Goal: Transaction & Acquisition: Purchase product/service

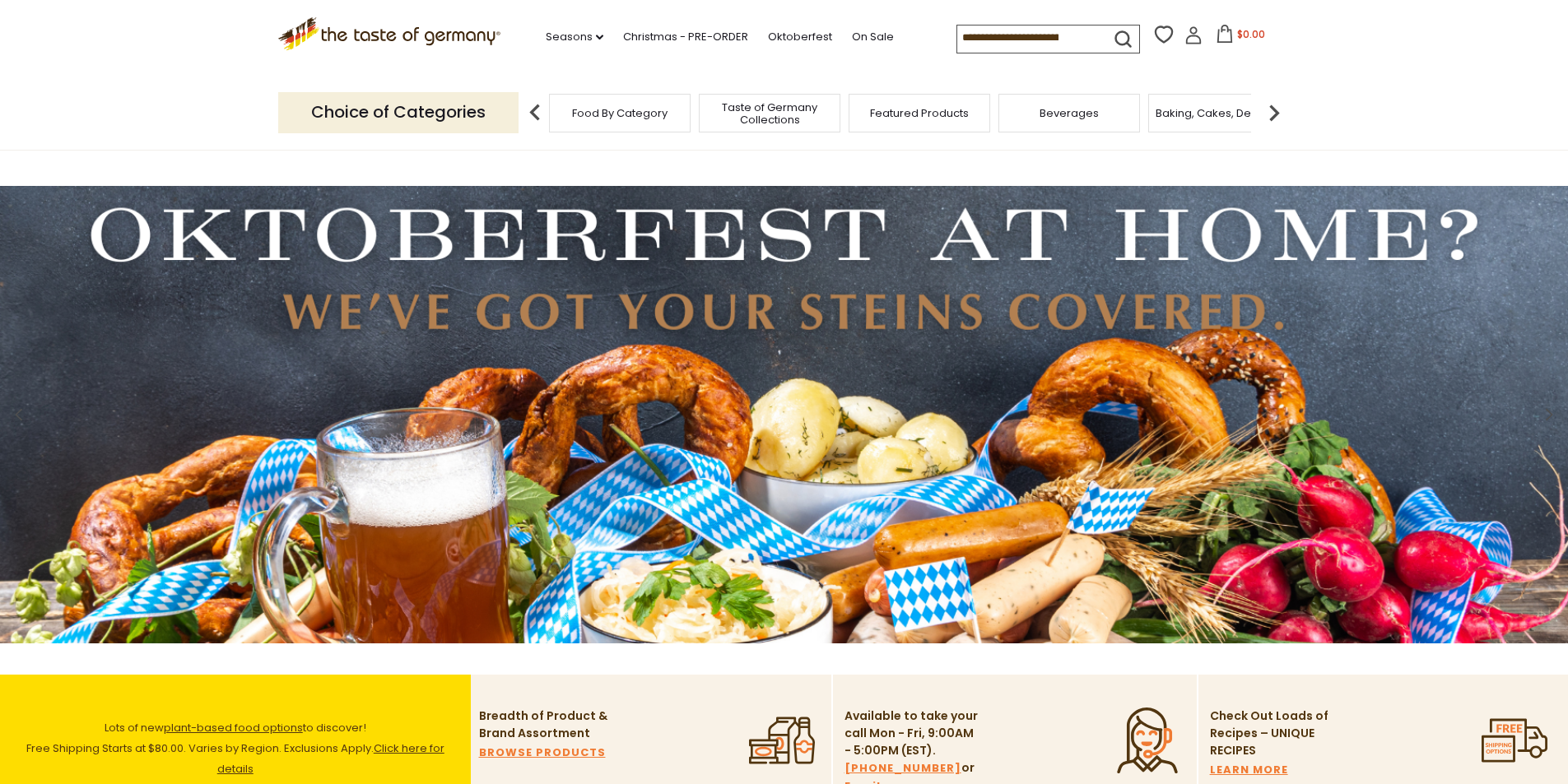
click at [931, 113] on span "Featured Products" at bounding box center [920, 113] width 99 height 13
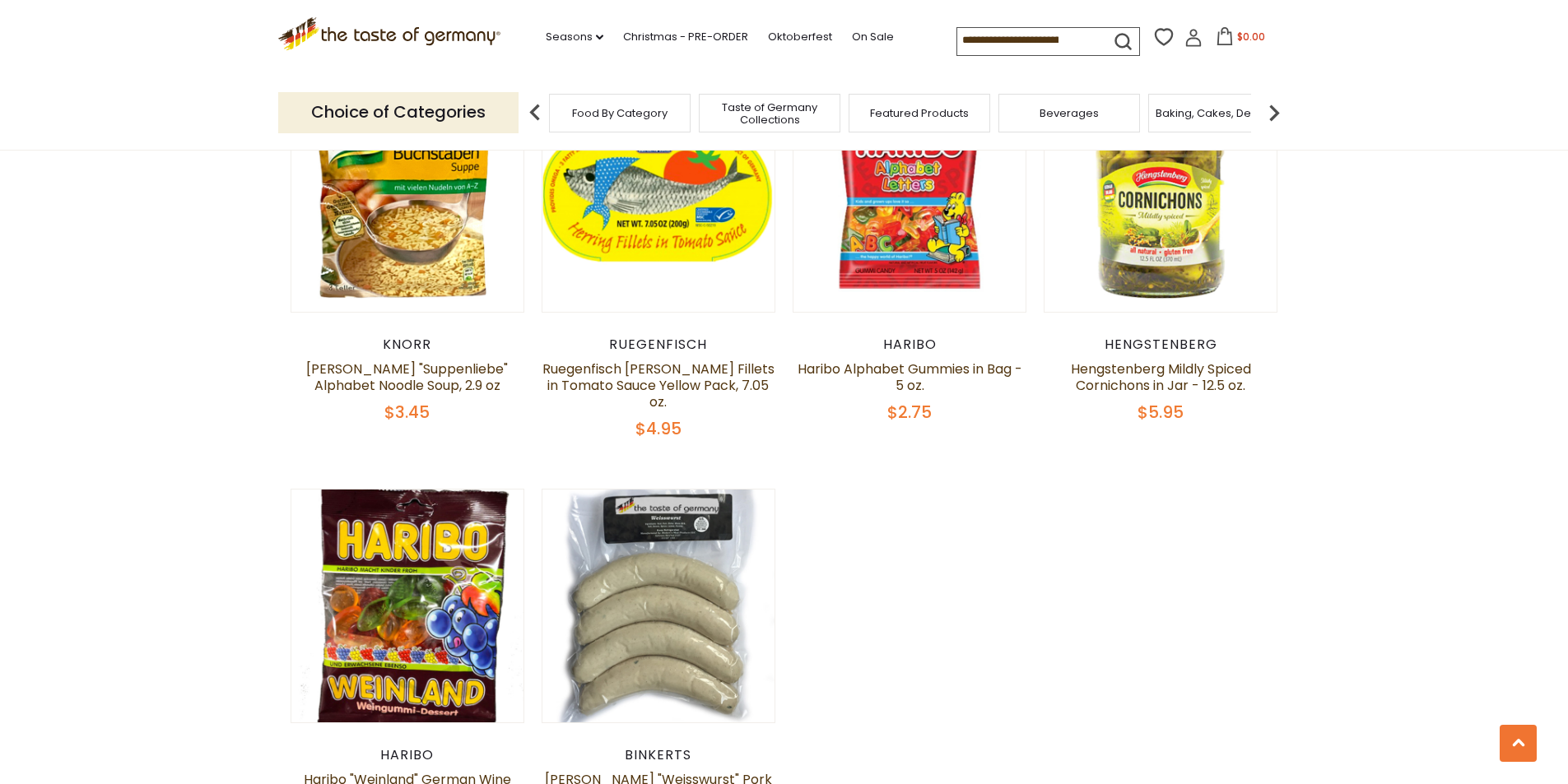
scroll to position [1234, 0]
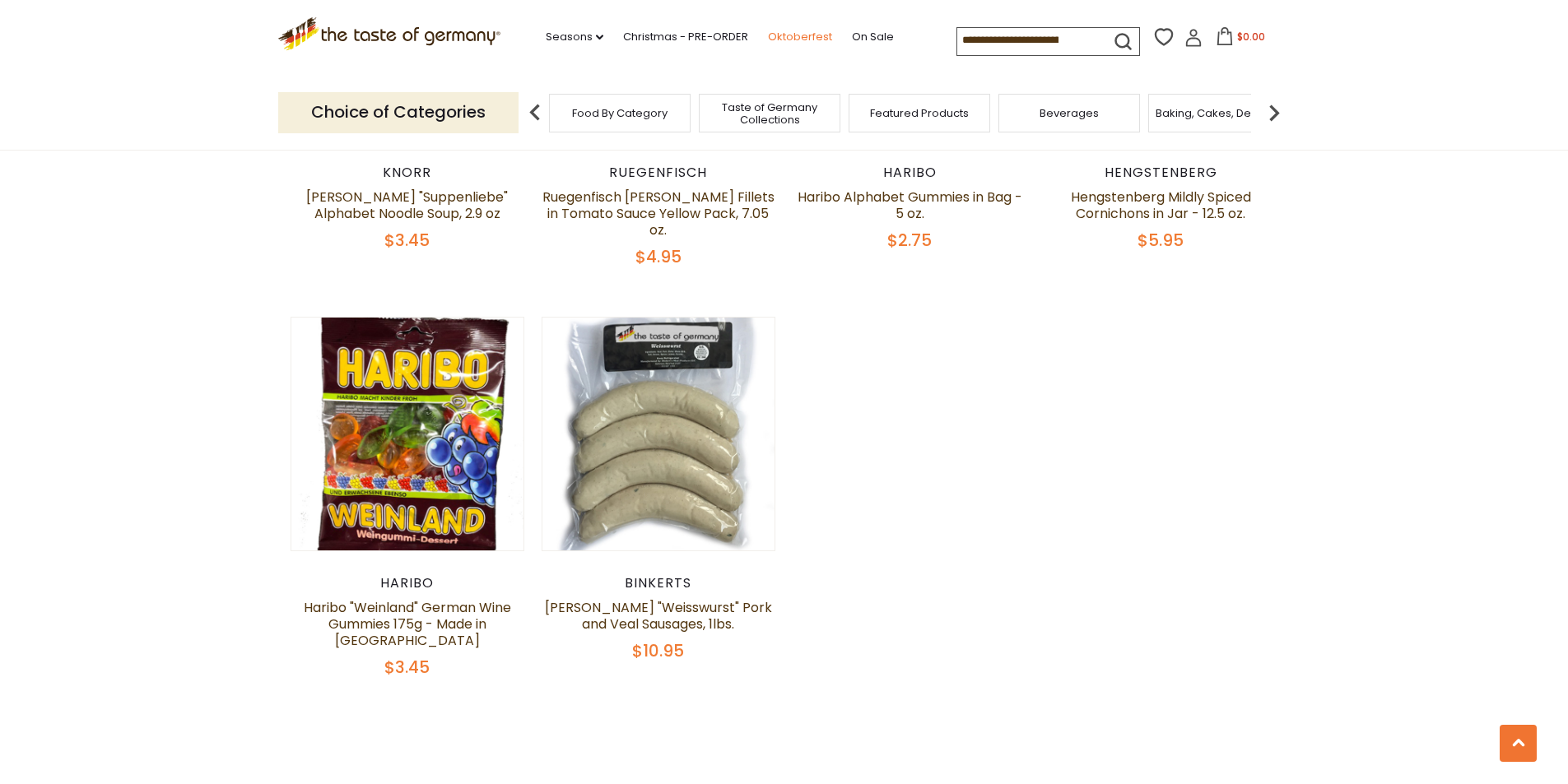
click at [780, 35] on link "Oktoberfest" at bounding box center [800, 37] width 64 height 18
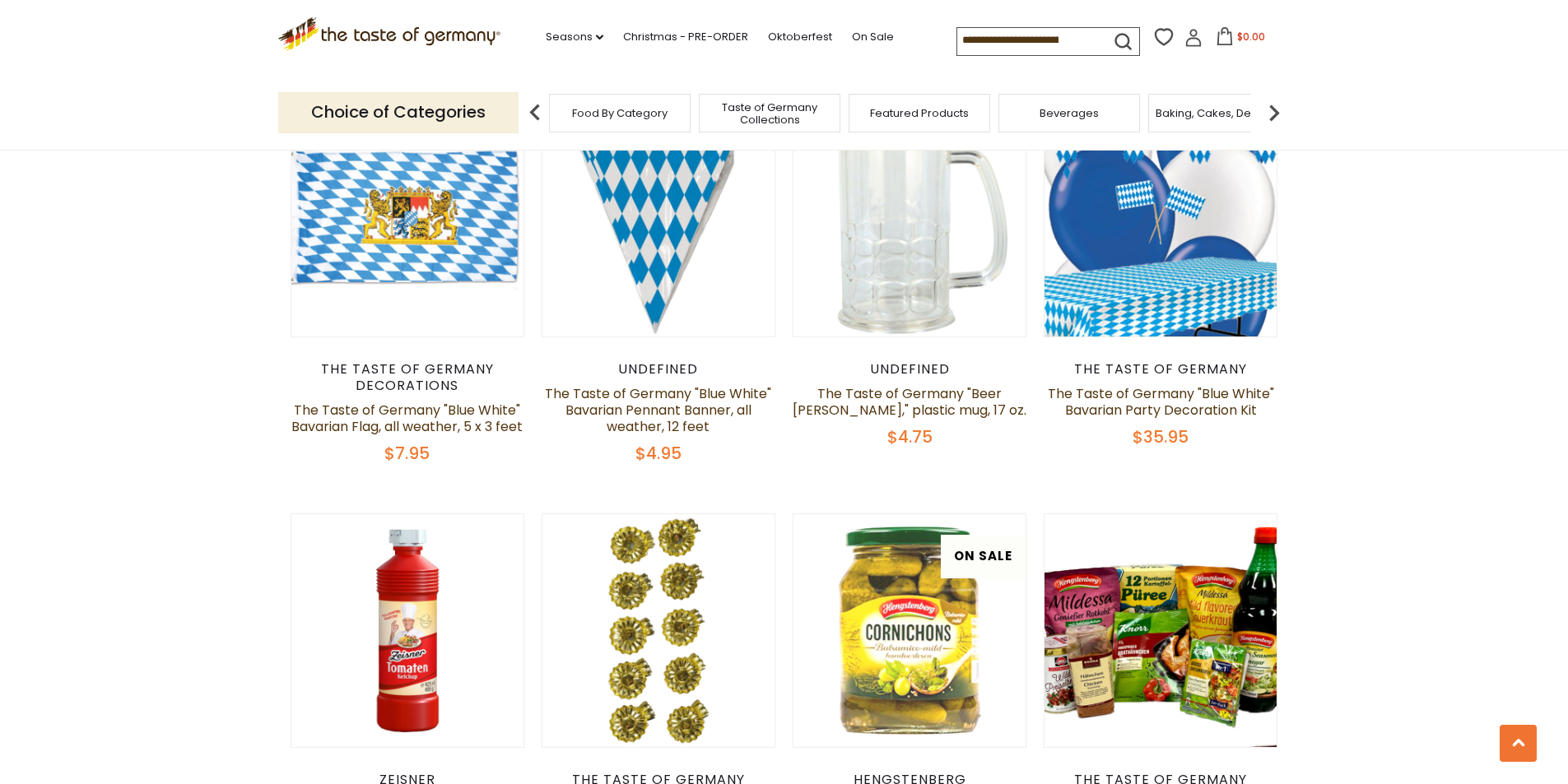
scroll to position [2451, 0]
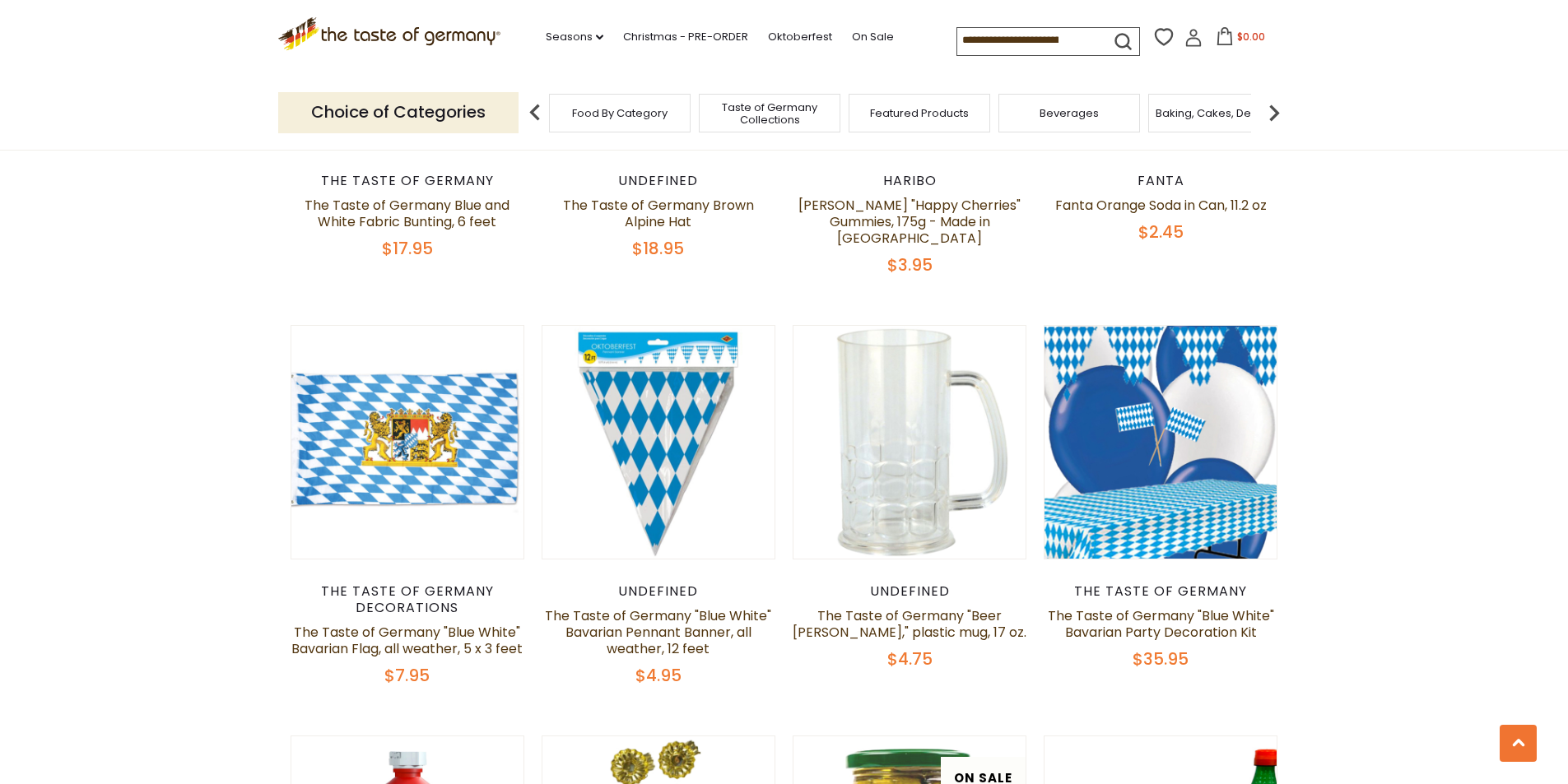
click at [643, 114] on span "Food By Category" at bounding box center [620, 113] width 95 height 13
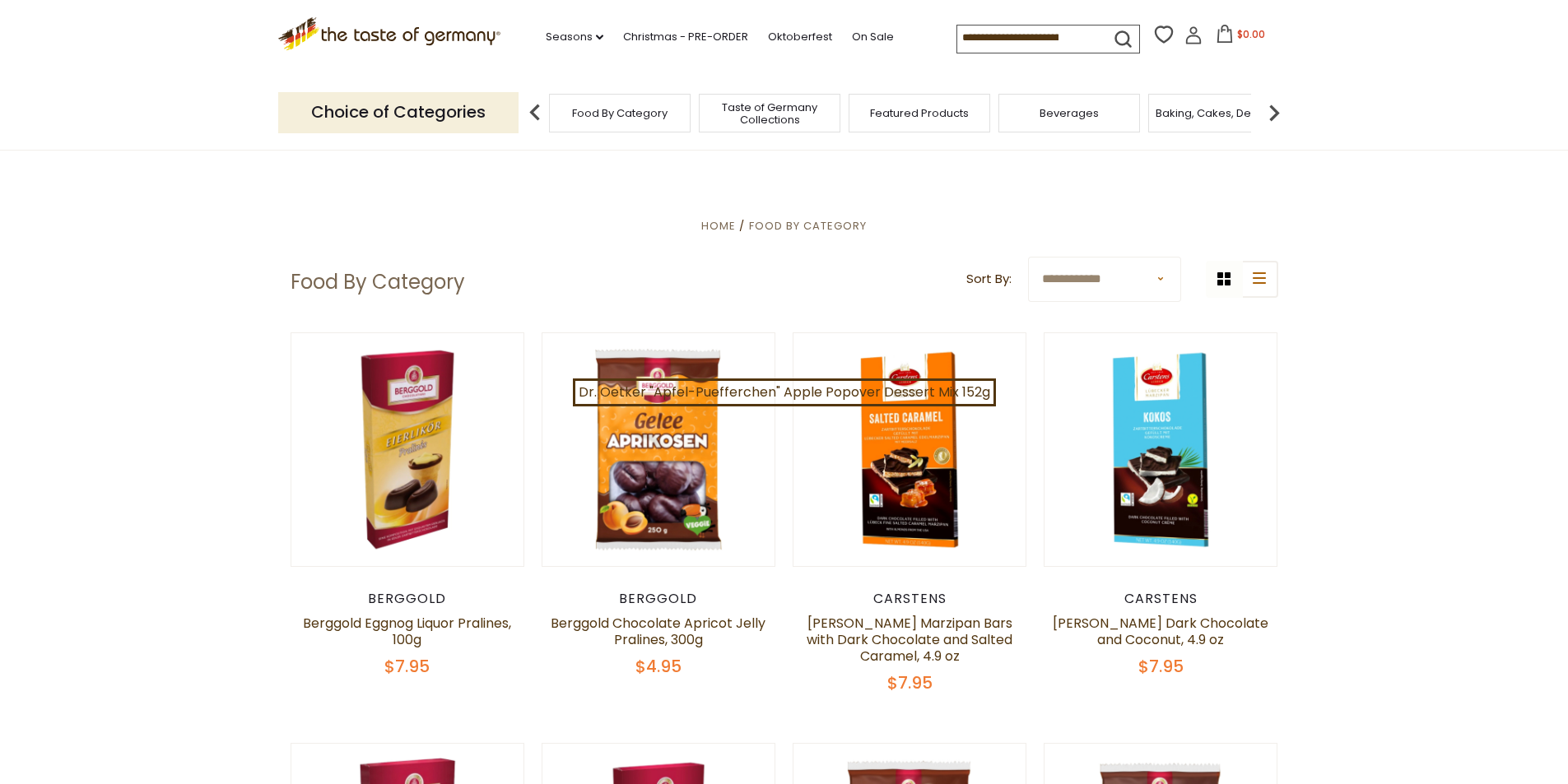
click at [467, 116] on p "Choice of Categories" at bounding box center [398, 112] width 240 height 41
click at [535, 110] on img at bounding box center [535, 113] width 33 height 33
click at [601, 116] on span "Food By Category" at bounding box center [620, 113] width 95 height 13
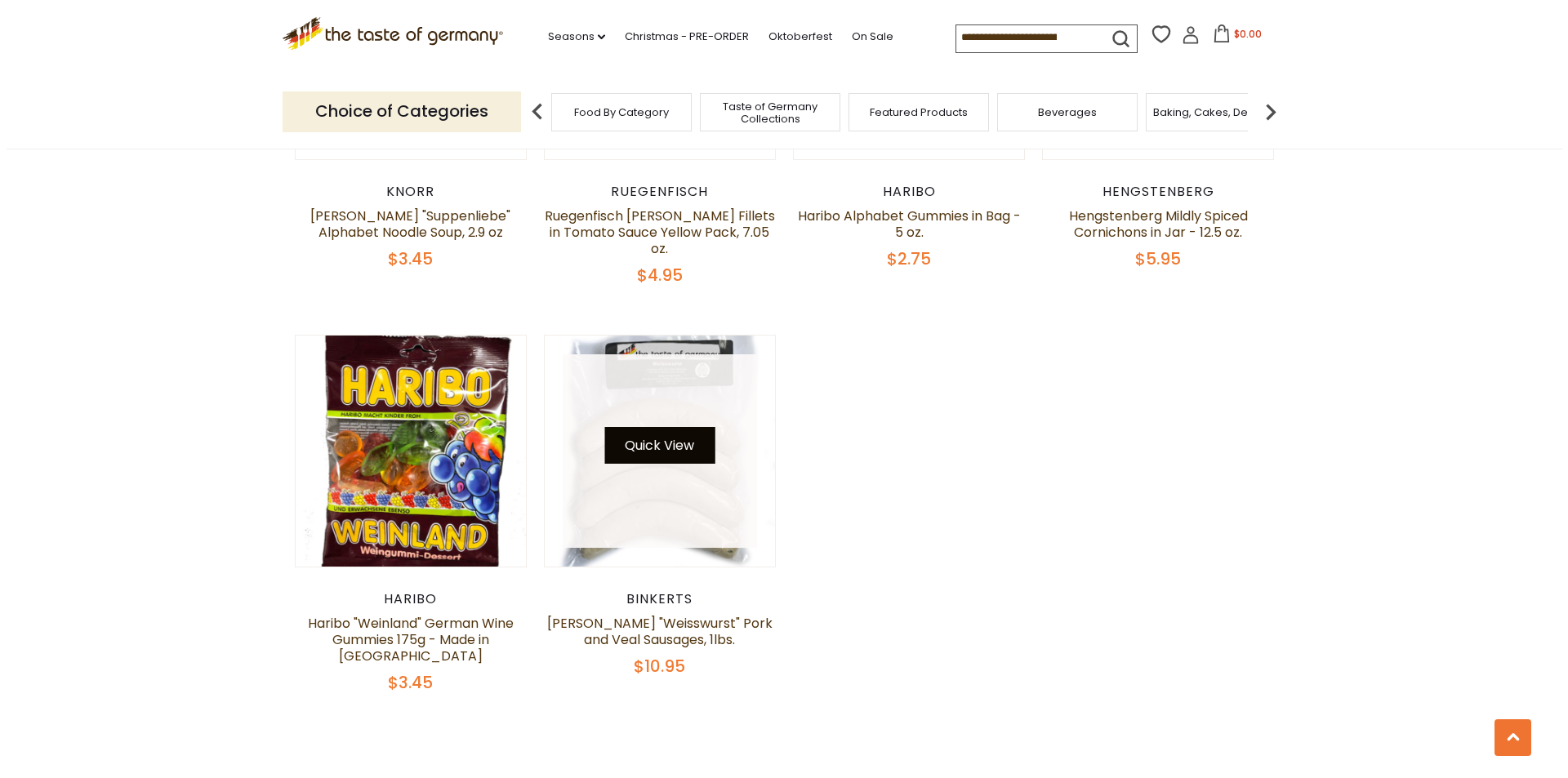
scroll to position [1225, 0]
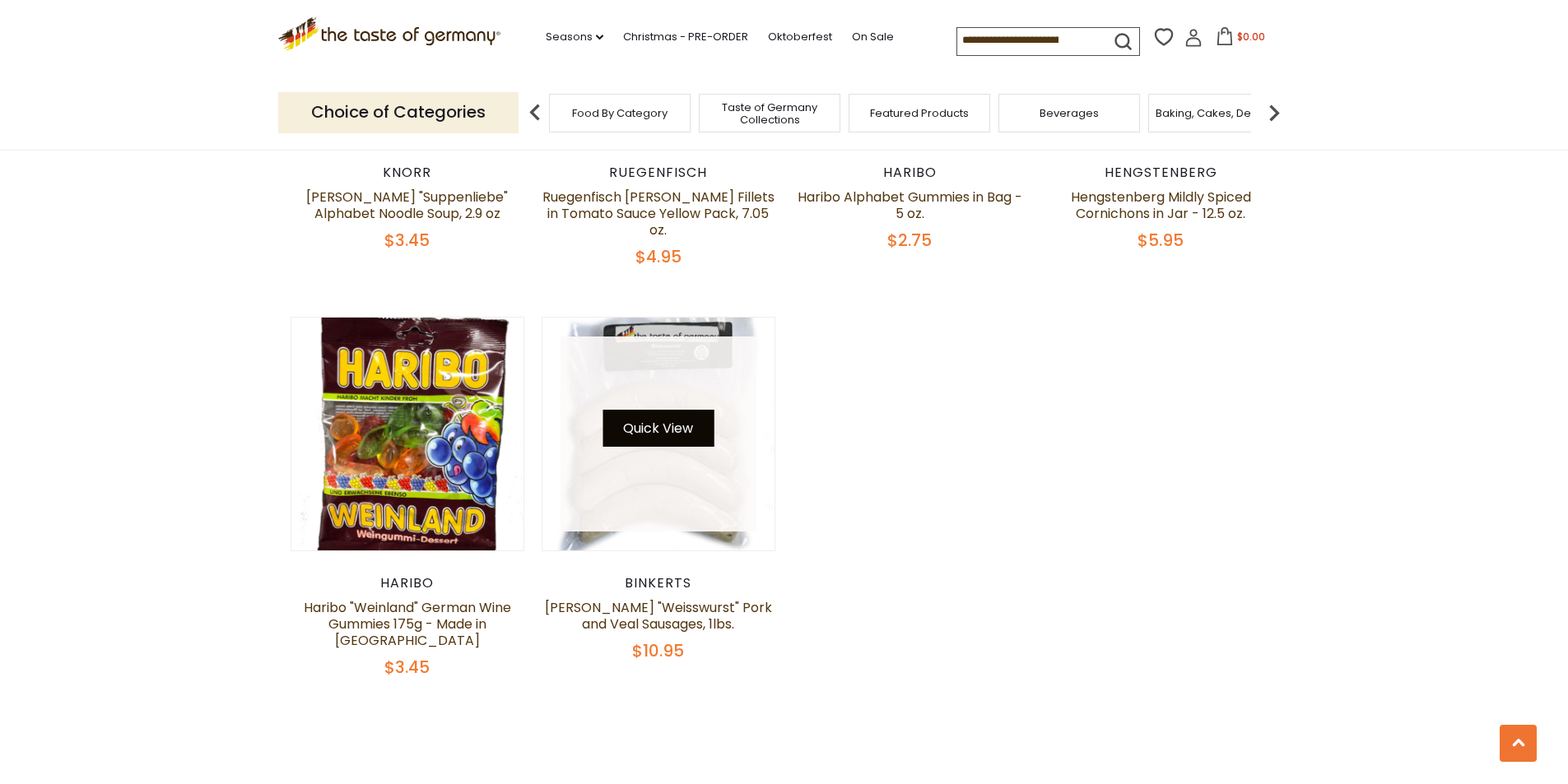
click at [677, 417] on button "Quick View" at bounding box center [657, 428] width 111 height 37
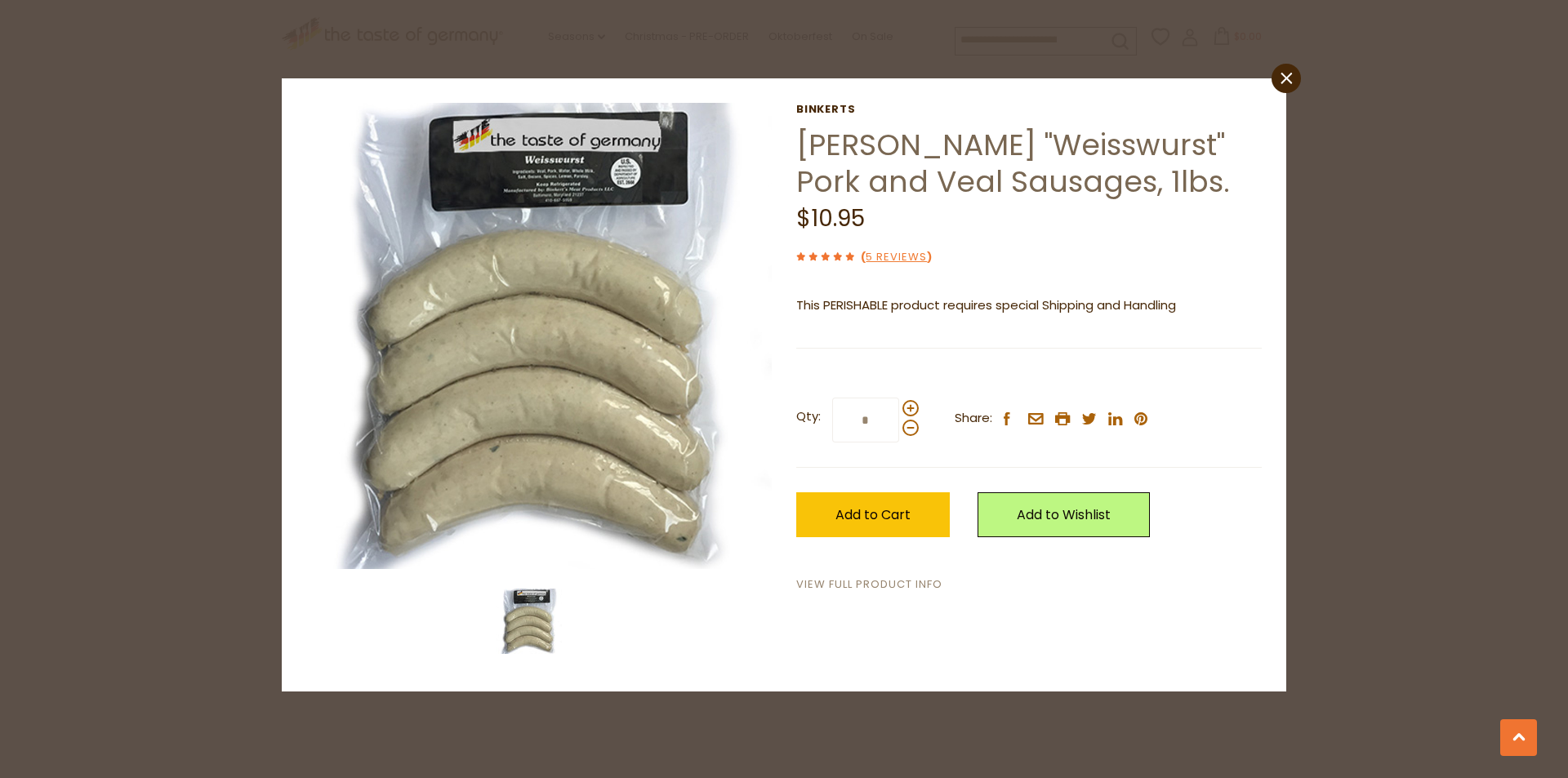
click at [857, 581] on link "View Full Product Info" at bounding box center [869, 584] width 147 height 17
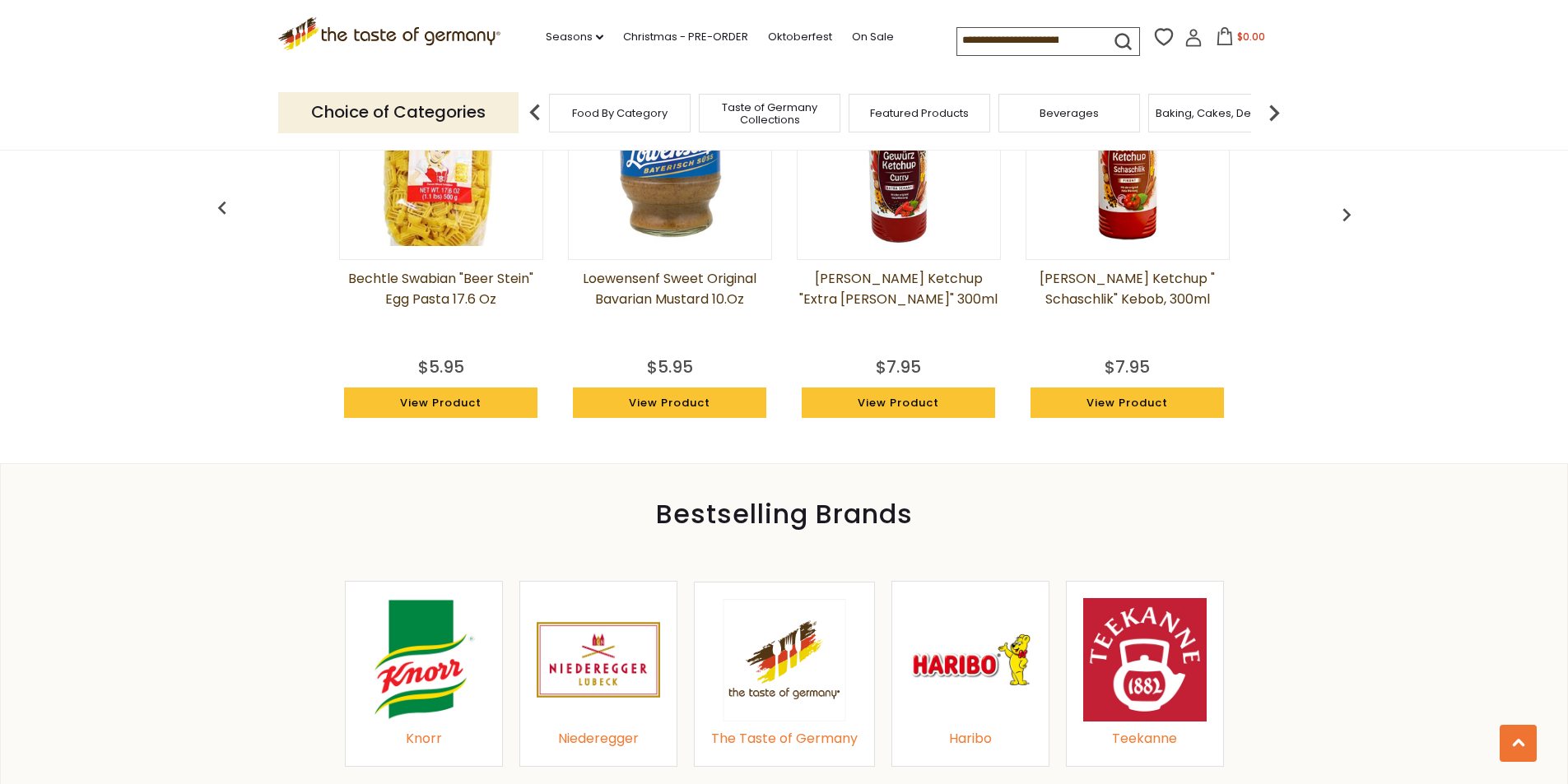
scroll to position [1563, 0]
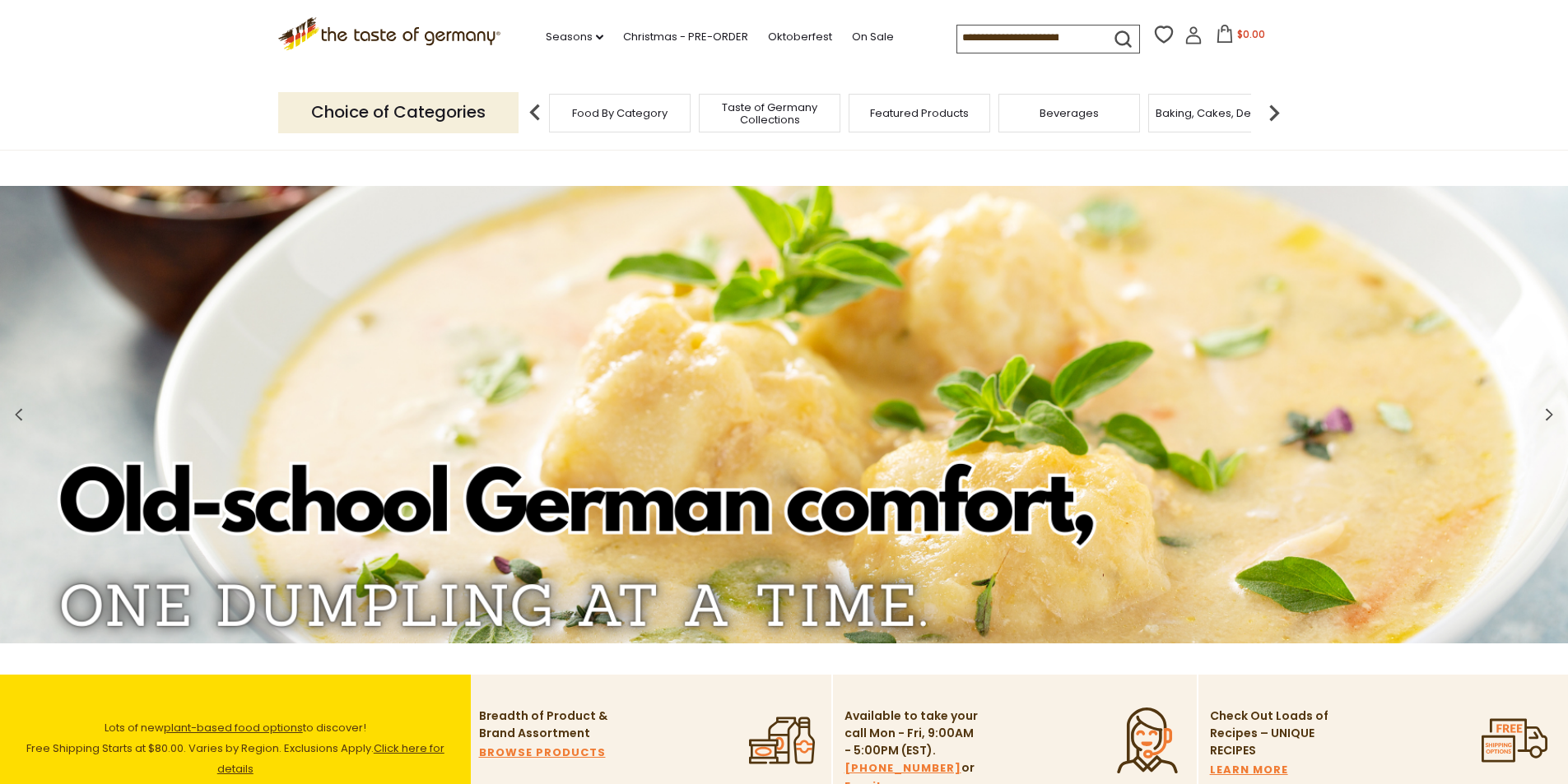
click at [1273, 118] on img at bounding box center [1274, 113] width 33 height 33
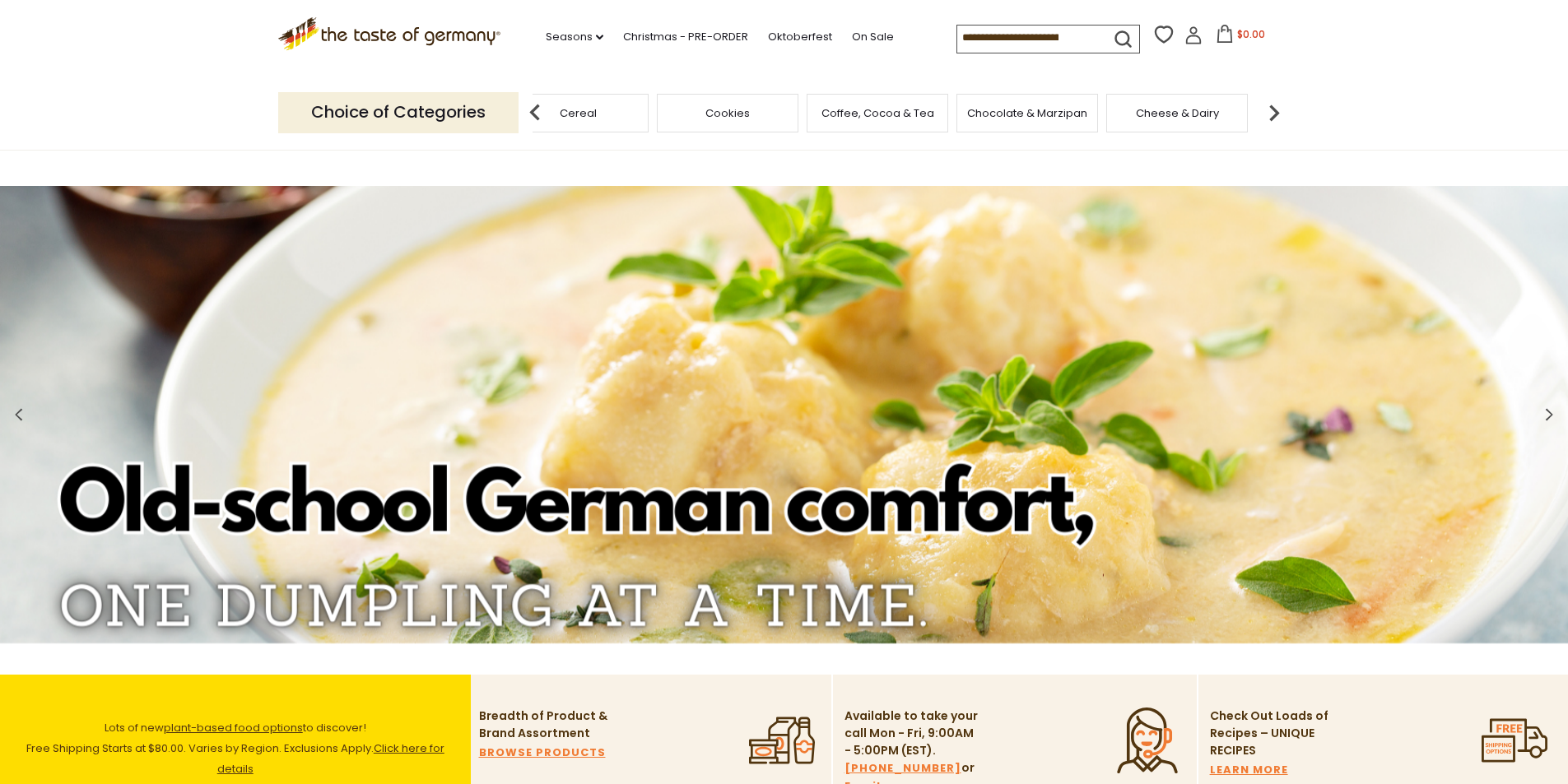
click at [1273, 118] on img at bounding box center [1274, 113] width 33 height 33
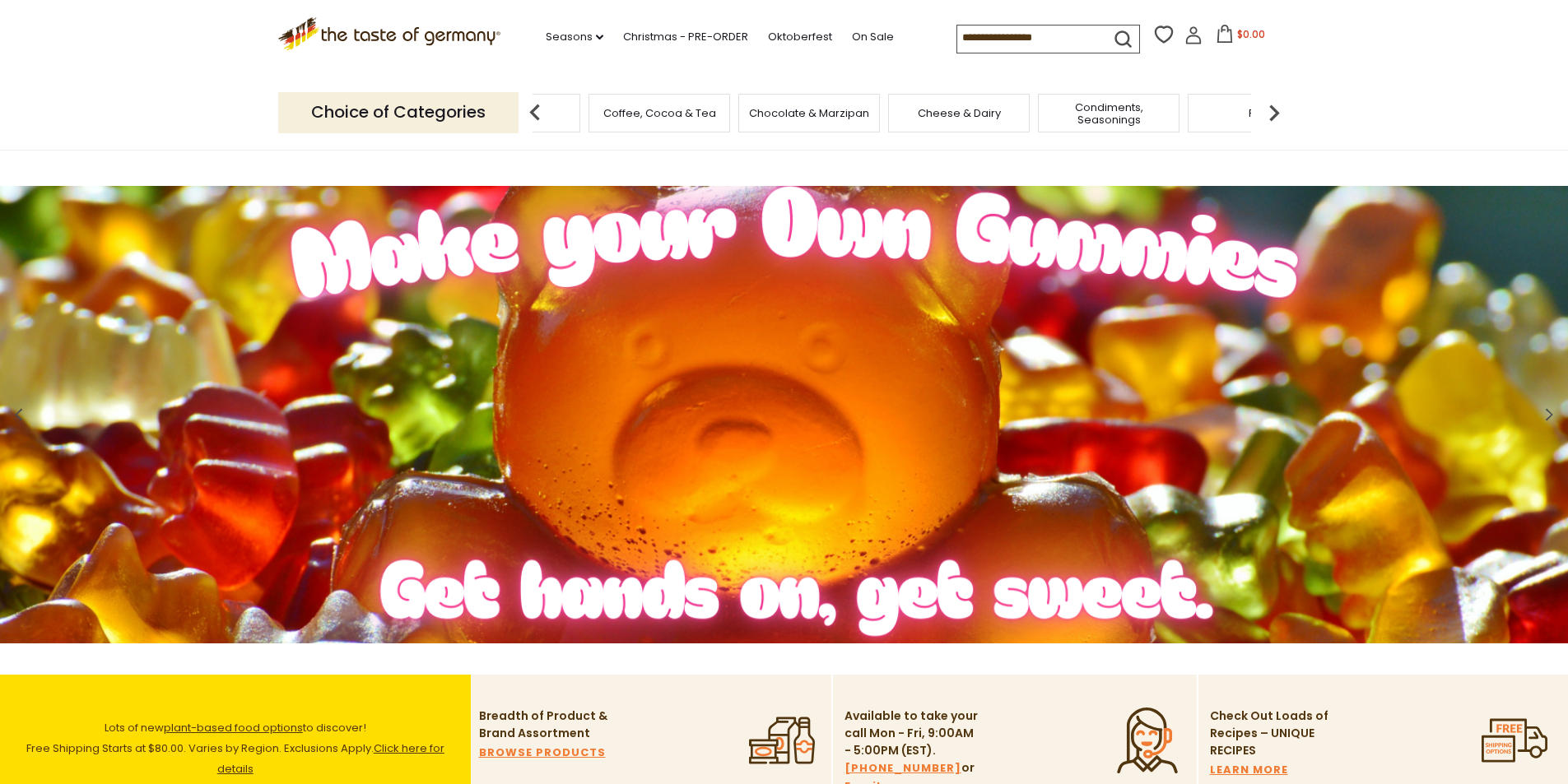
click at [1273, 118] on img at bounding box center [1274, 113] width 33 height 33
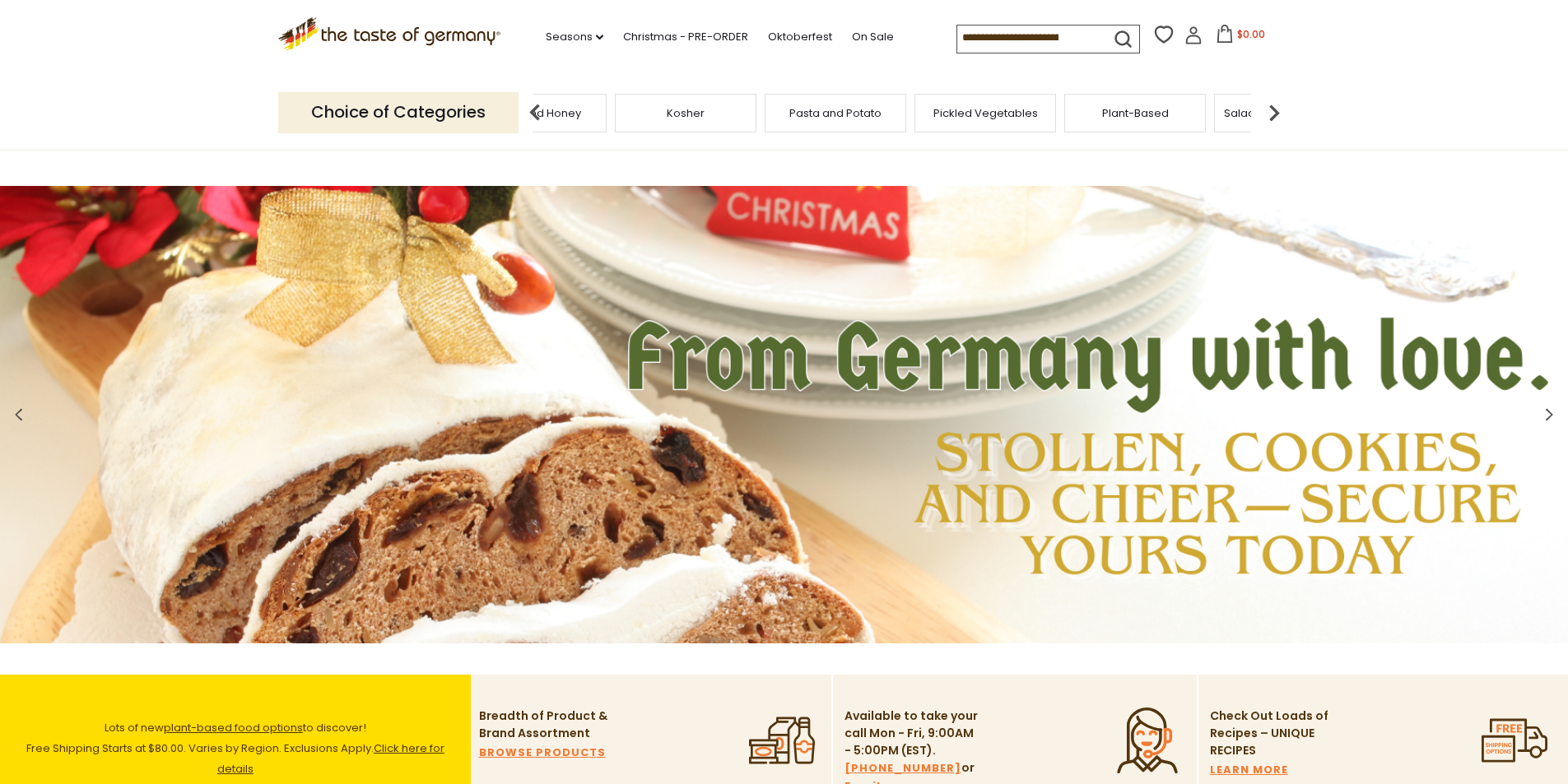
click at [1273, 118] on img at bounding box center [1274, 113] width 33 height 33
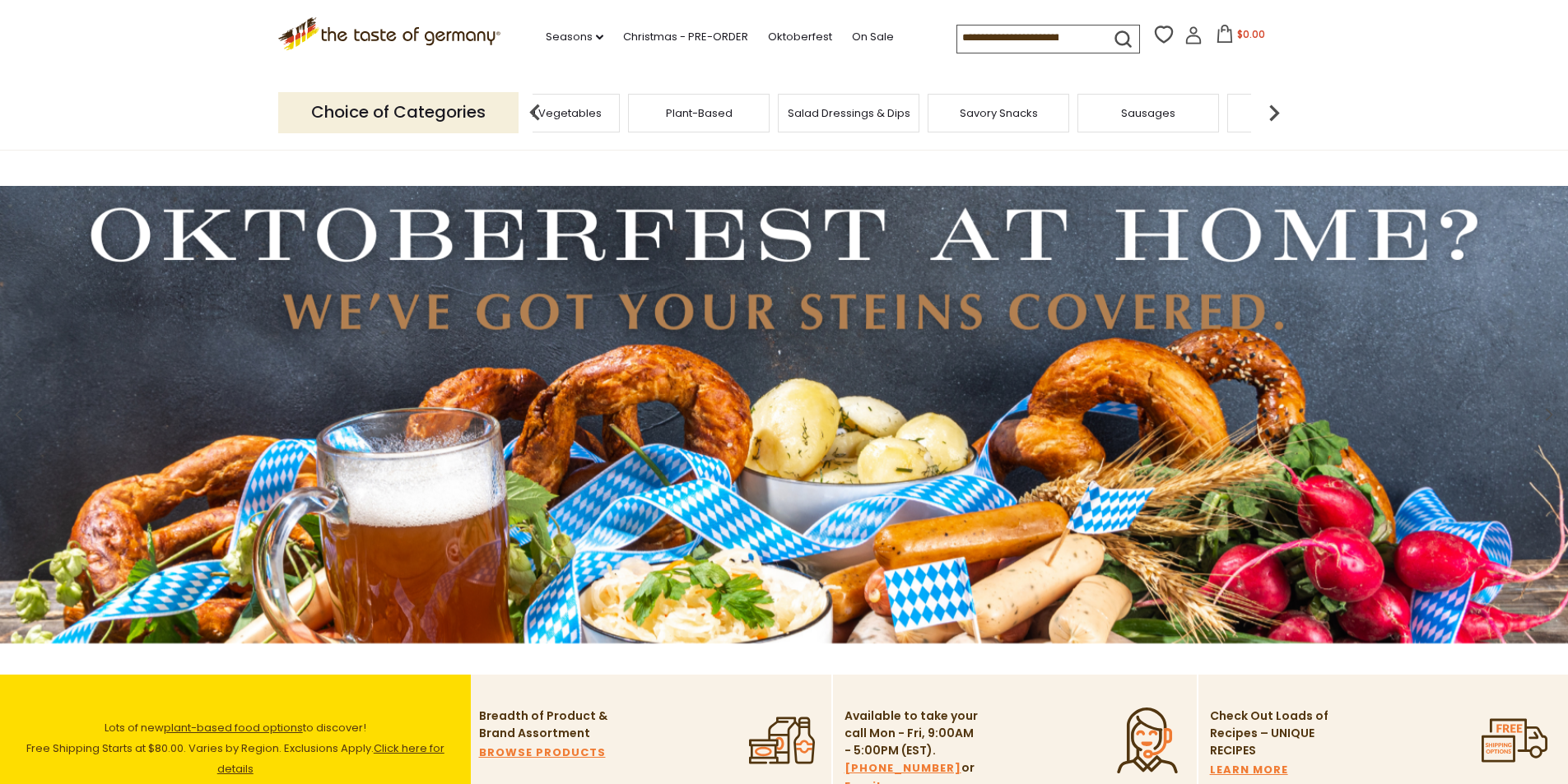
click at [1150, 122] on div "Sausages" at bounding box center [1147, 113] width 141 height 39
click at [1153, 119] on span "Sausages" at bounding box center [1148, 113] width 54 height 13
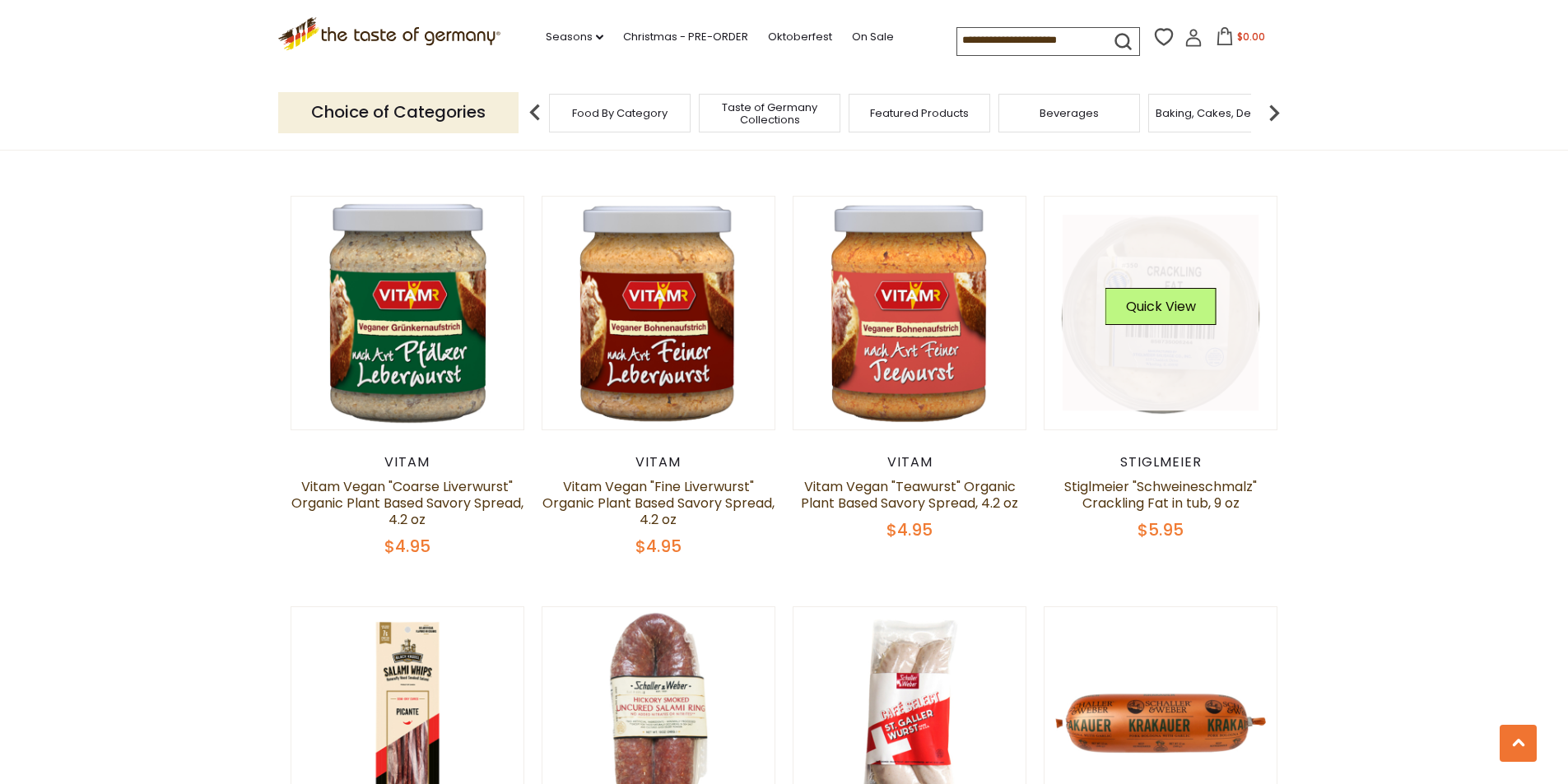
scroll to position [1395, 0]
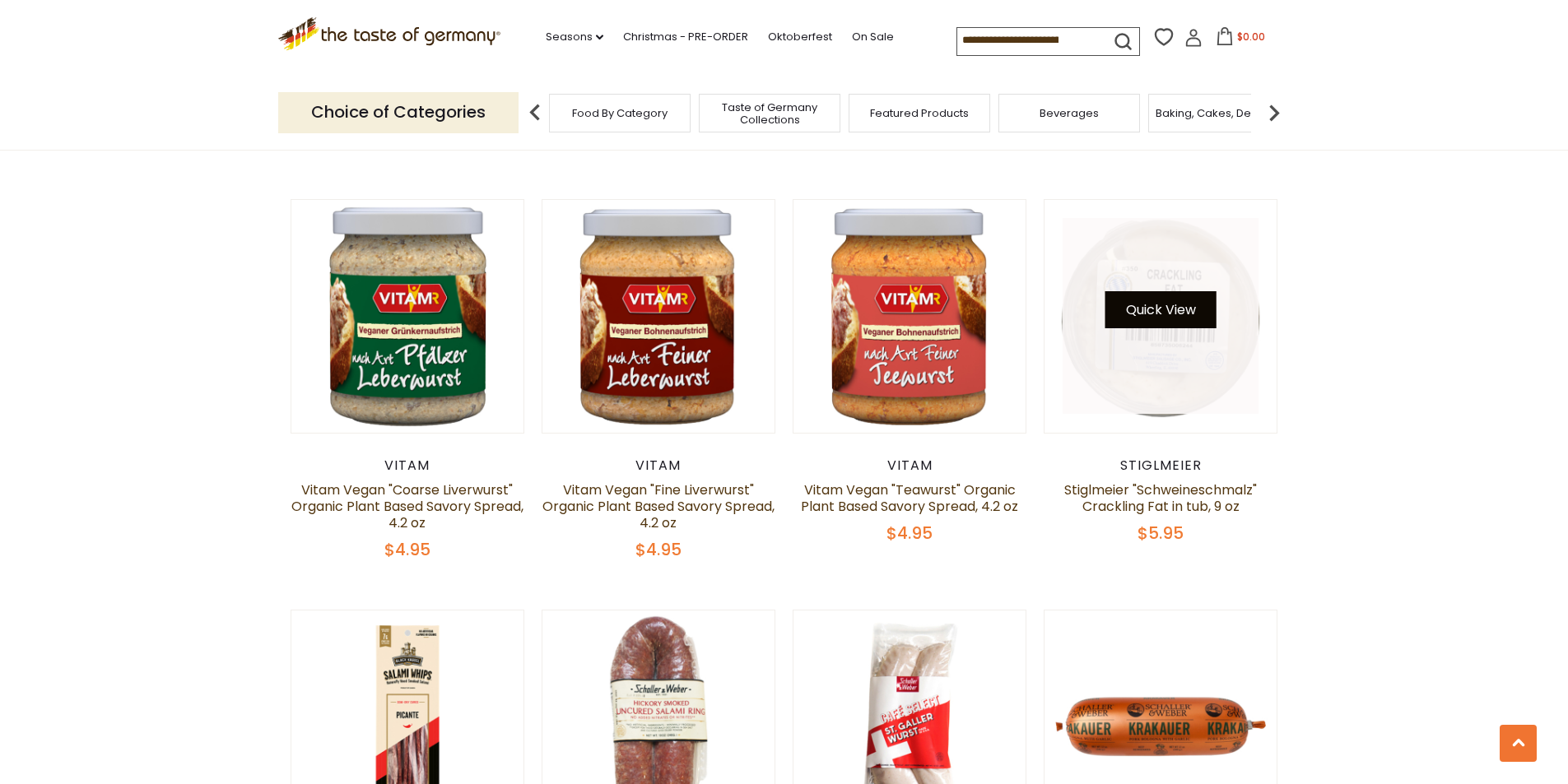
click at [1160, 292] on button "Quick View" at bounding box center [1160, 310] width 111 height 37
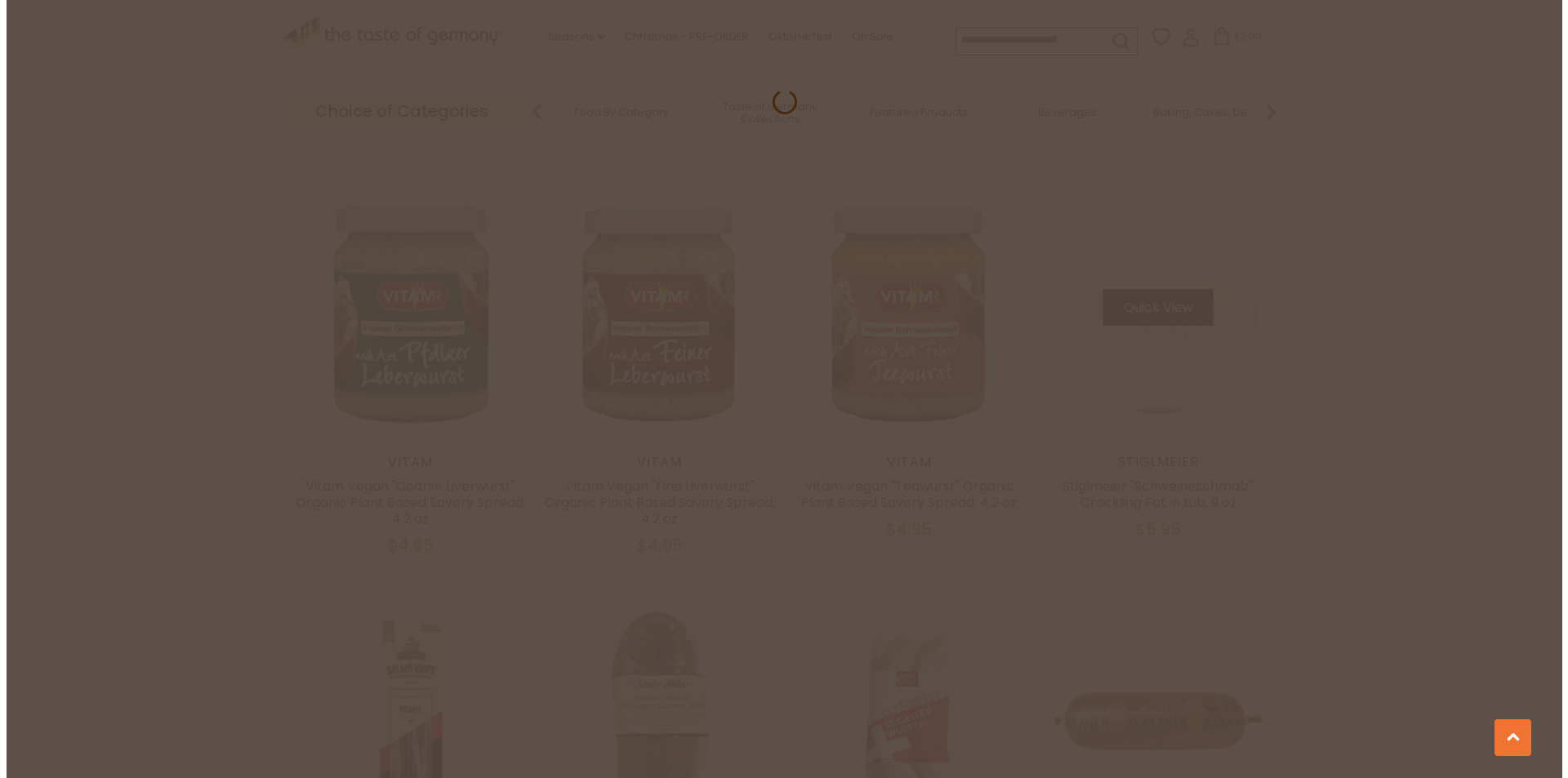
scroll to position [1388, 0]
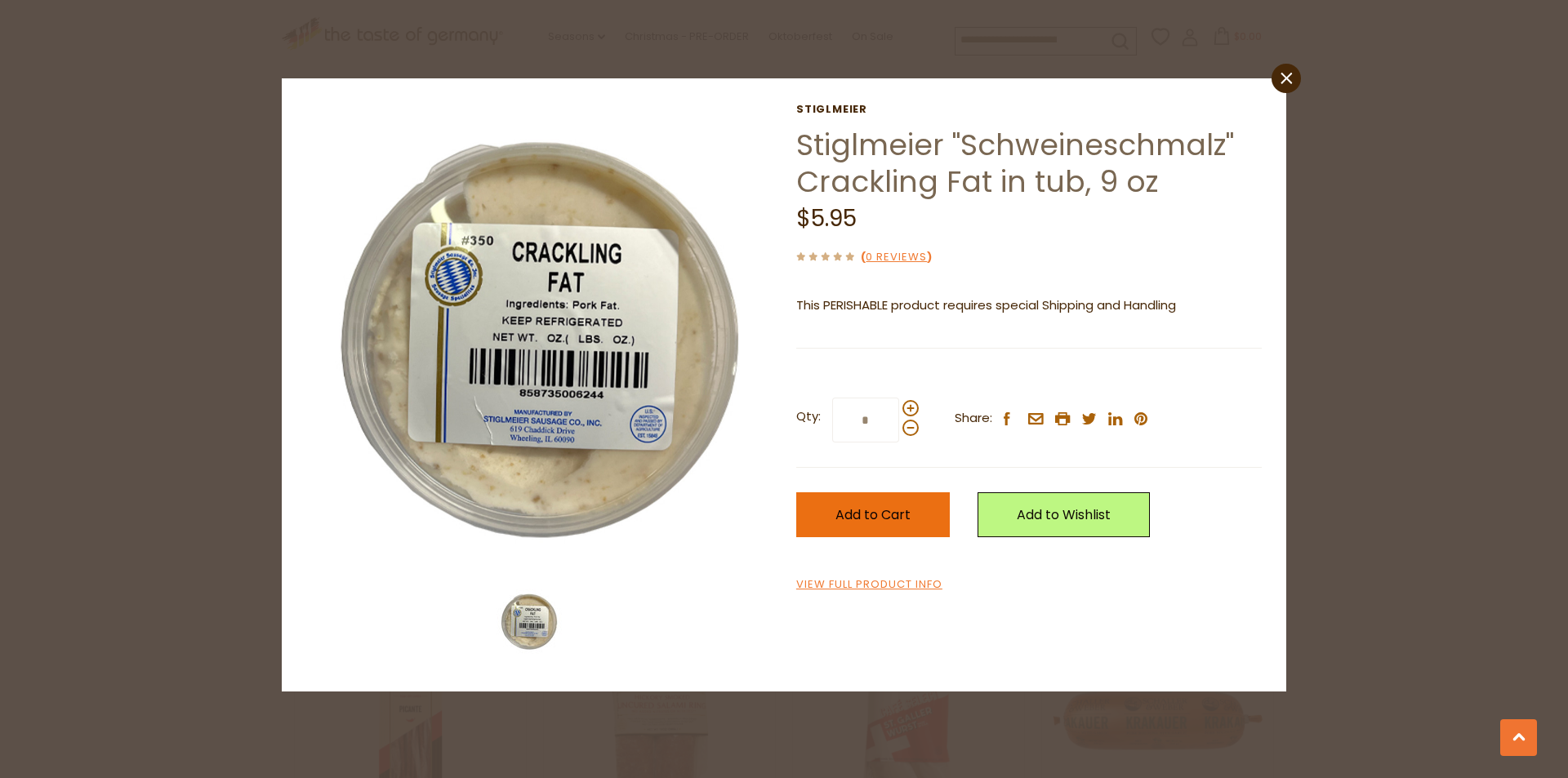
click at [904, 518] on span "Add to Cart" at bounding box center [873, 514] width 75 height 19
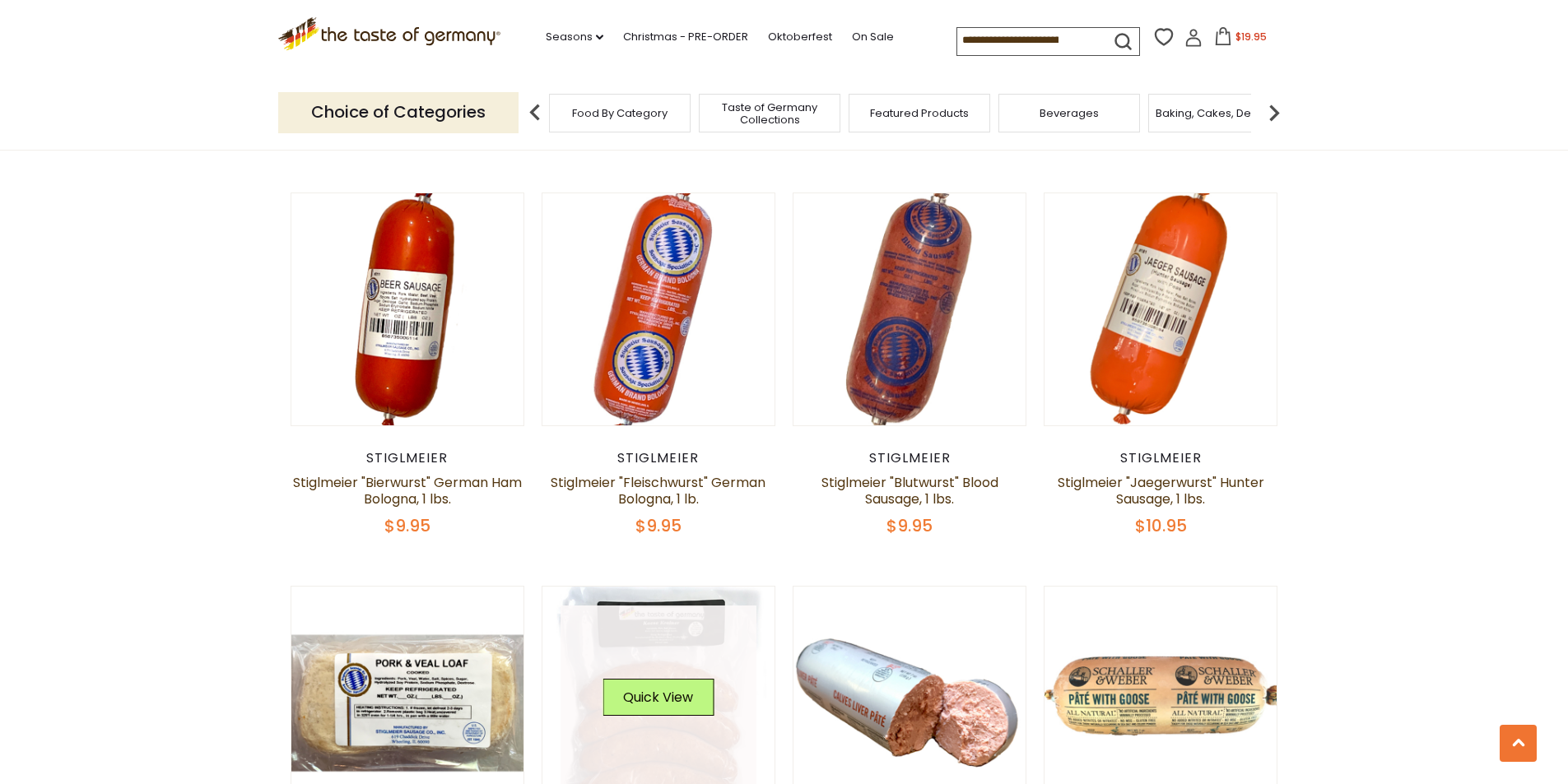
scroll to position [3699, 0]
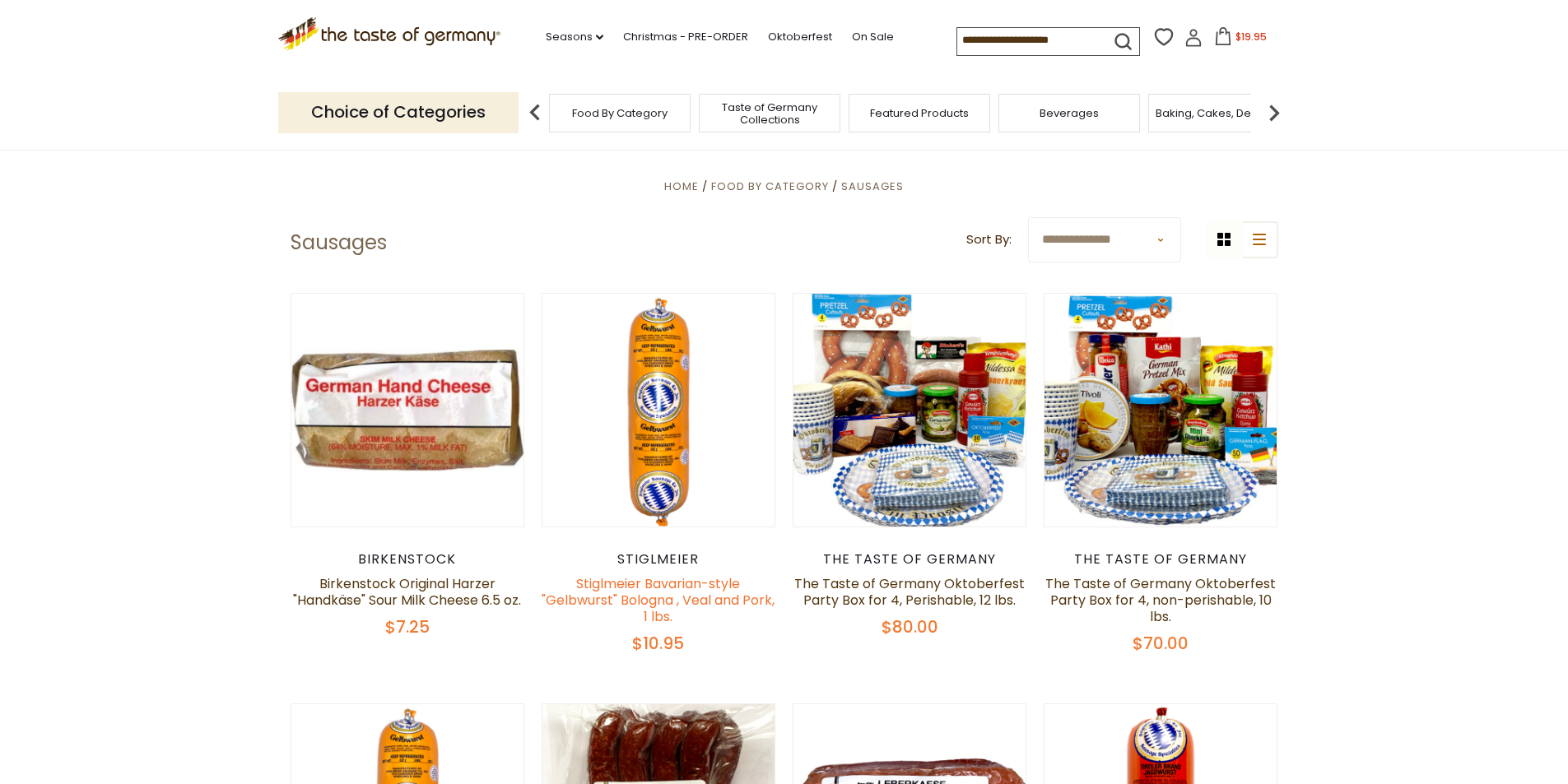
scroll to position [401, 0]
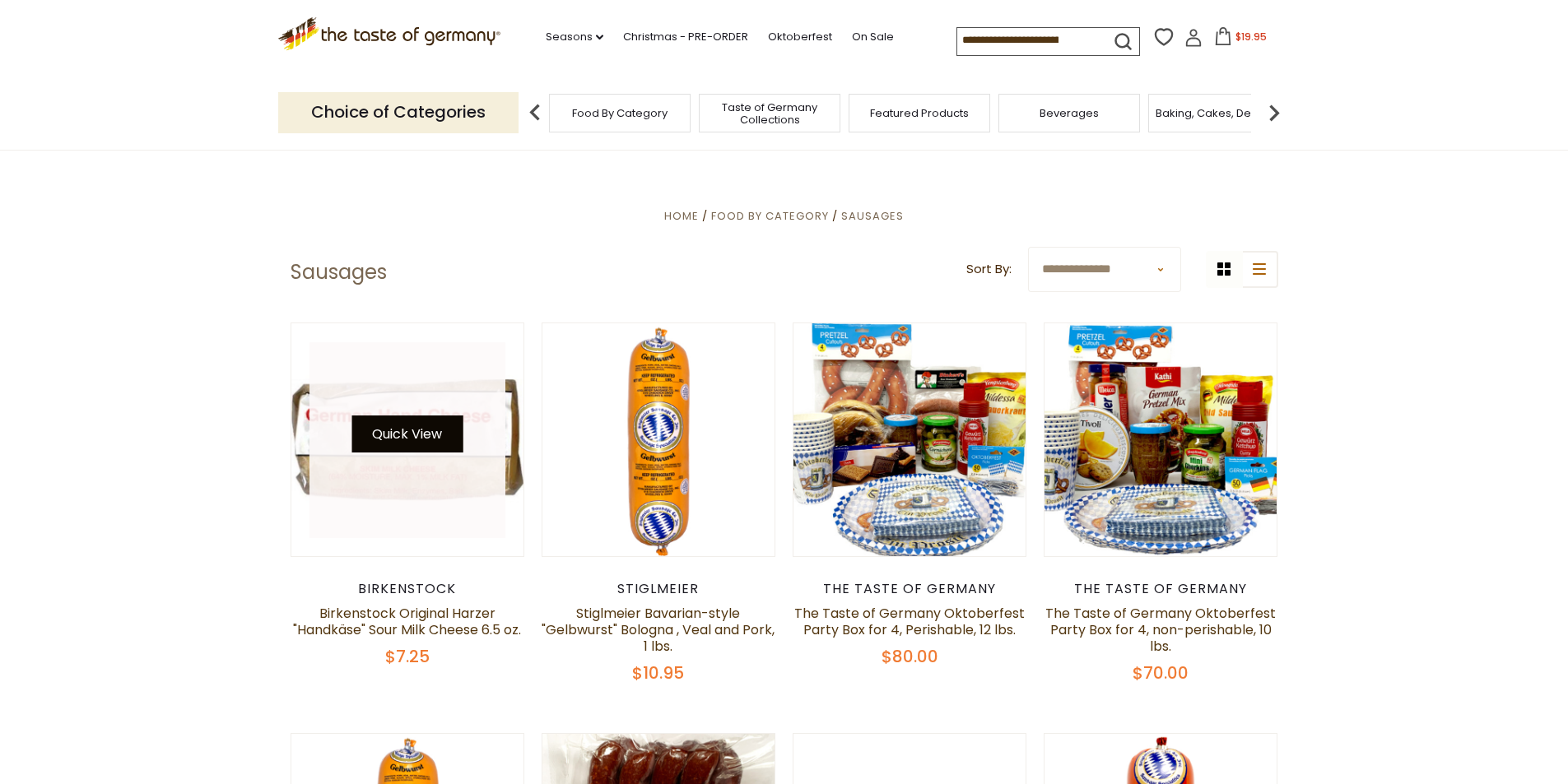
click at [436, 437] on button "Quick View" at bounding box center [406, 434] width 111 height 37
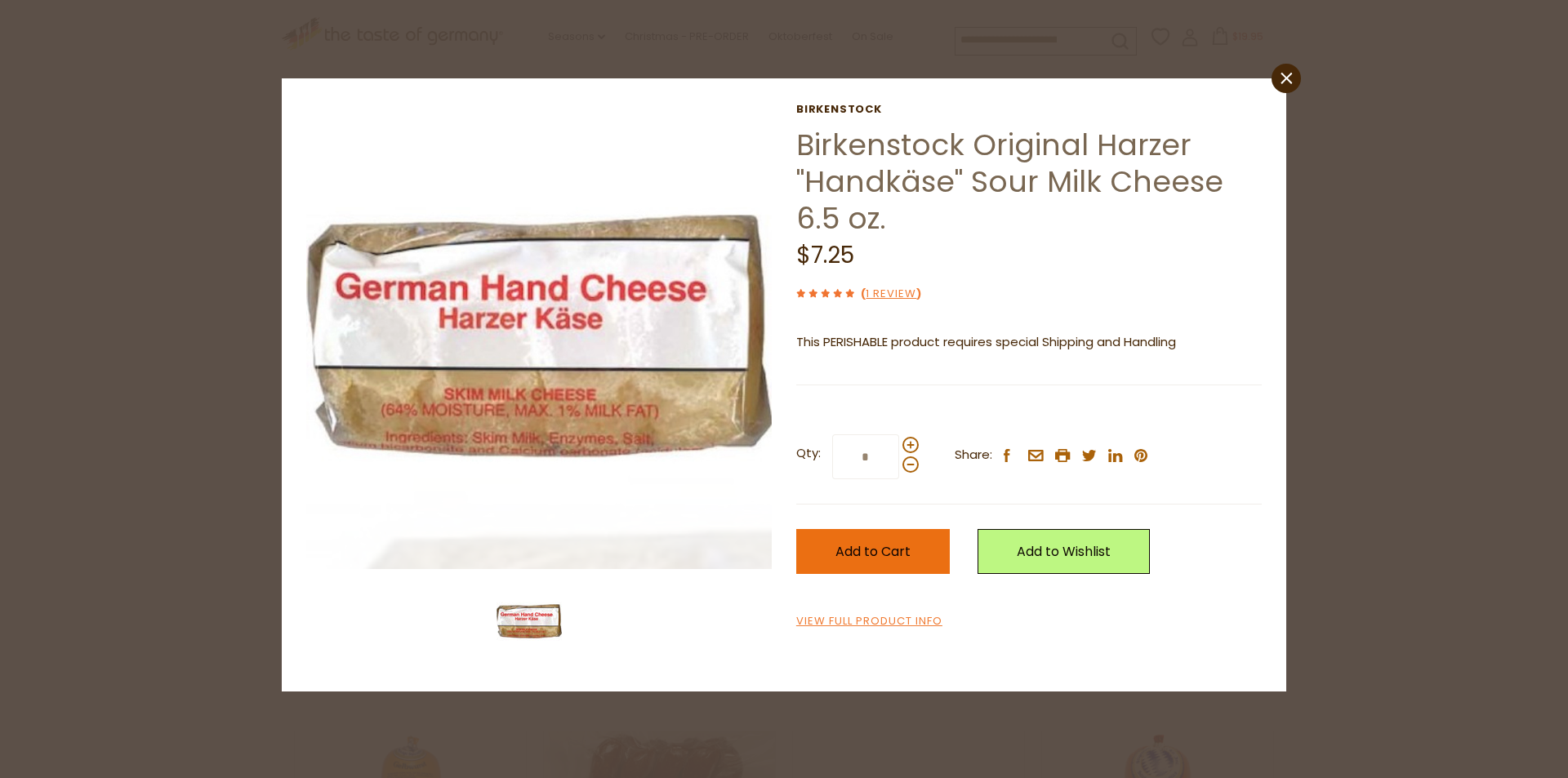
click at [910, 556] on button "Add to Cart" at bounding box center [873, 551] width 154 height 45
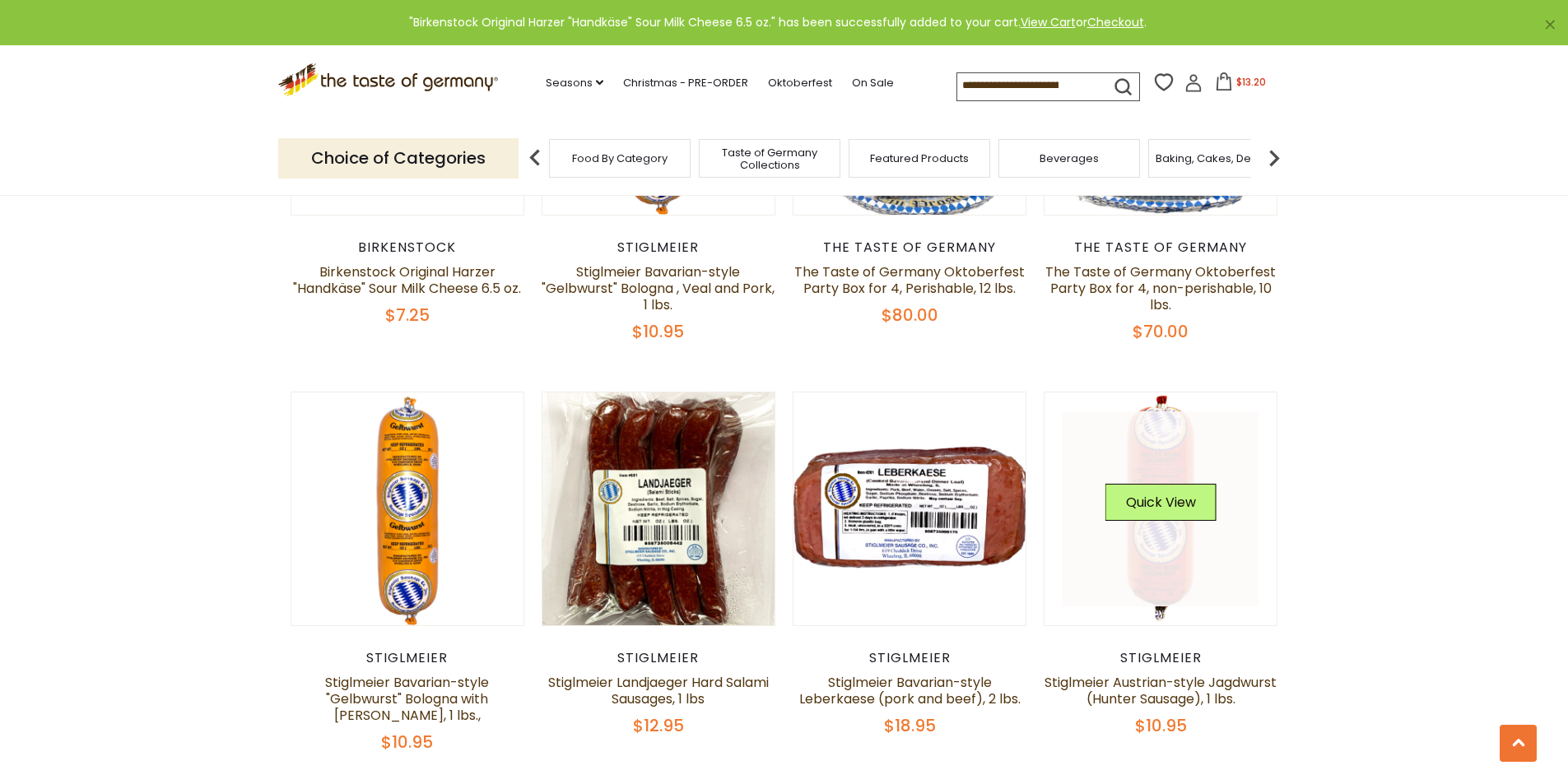
scroll to position [823, 0]
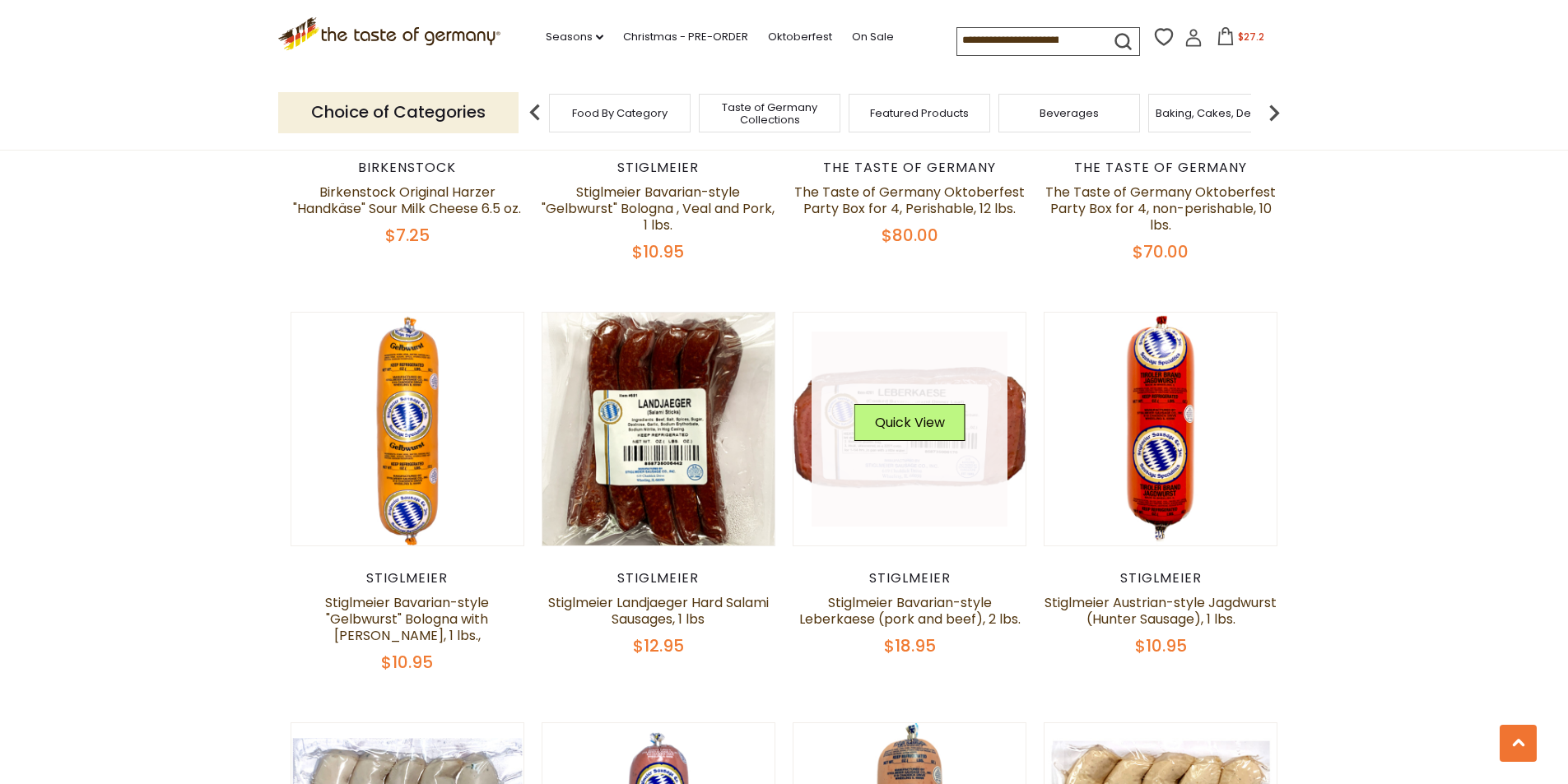
click at [935, 446] on div "Quick View" at bounding box center [910, 428] width 111 height 50
click at [924, 434] on button "Quick View" at bounding box center [910, 422] width 111 height 37
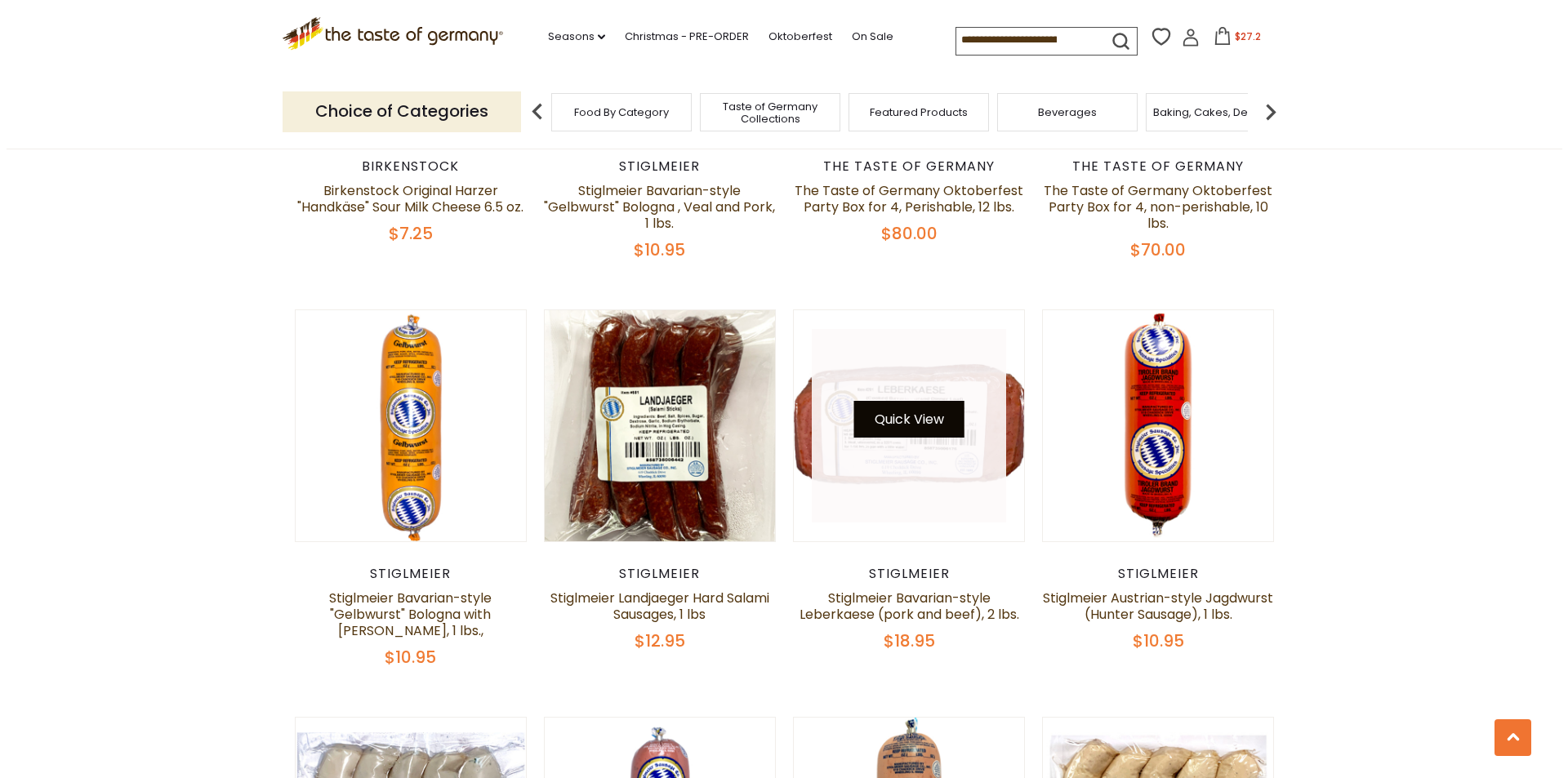
scroll to position [820, 0]
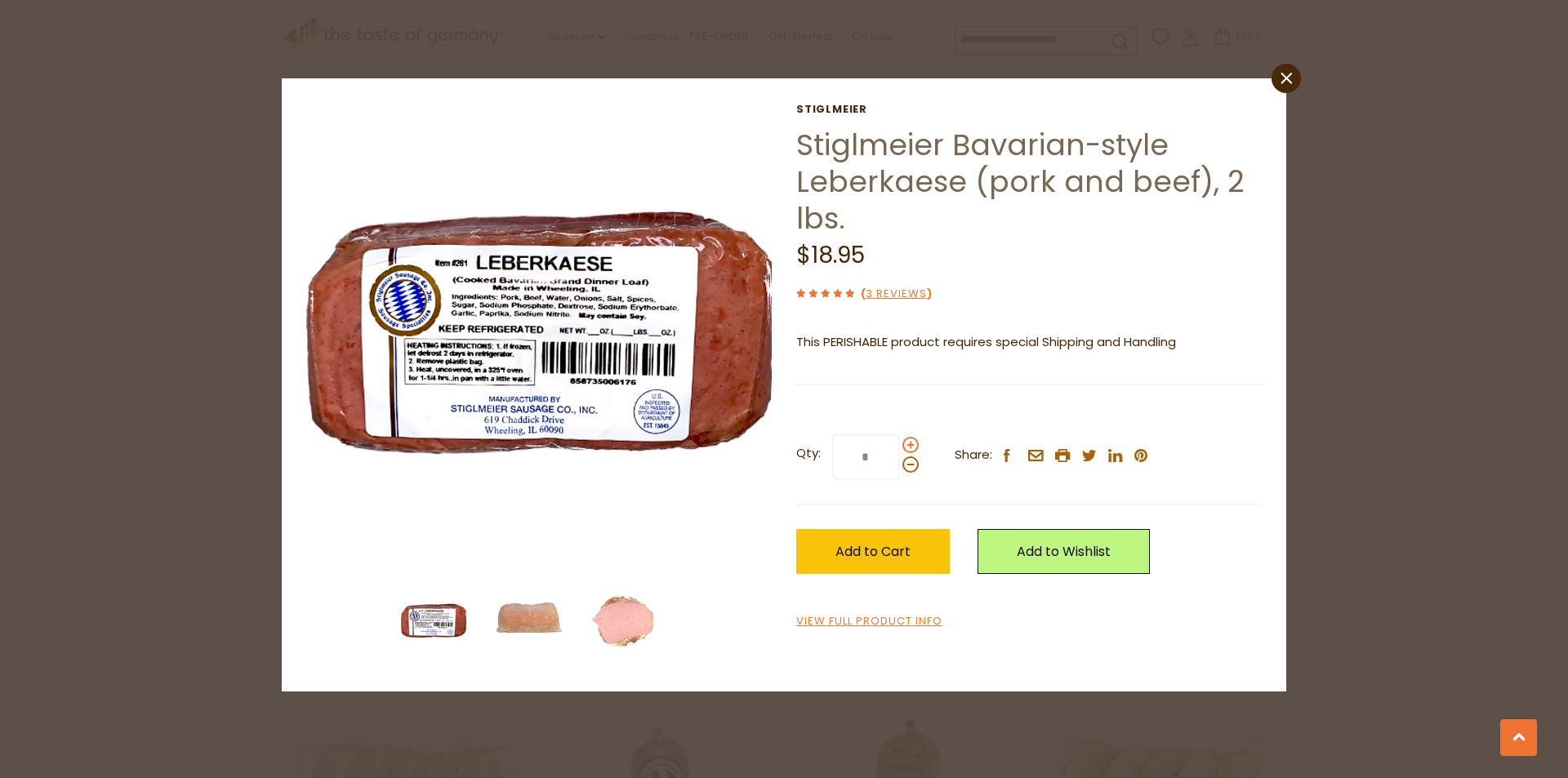
click at [907, 448] on span at bounding box center [910, 445] width 16 height 16
click at [899, 448] on input "*" at bounding box center [865, 456] width 67 height 45
type input "*"
click at [912, 543] on button "Add to Cart" at bounding box center [873, 551] width 154 height 45
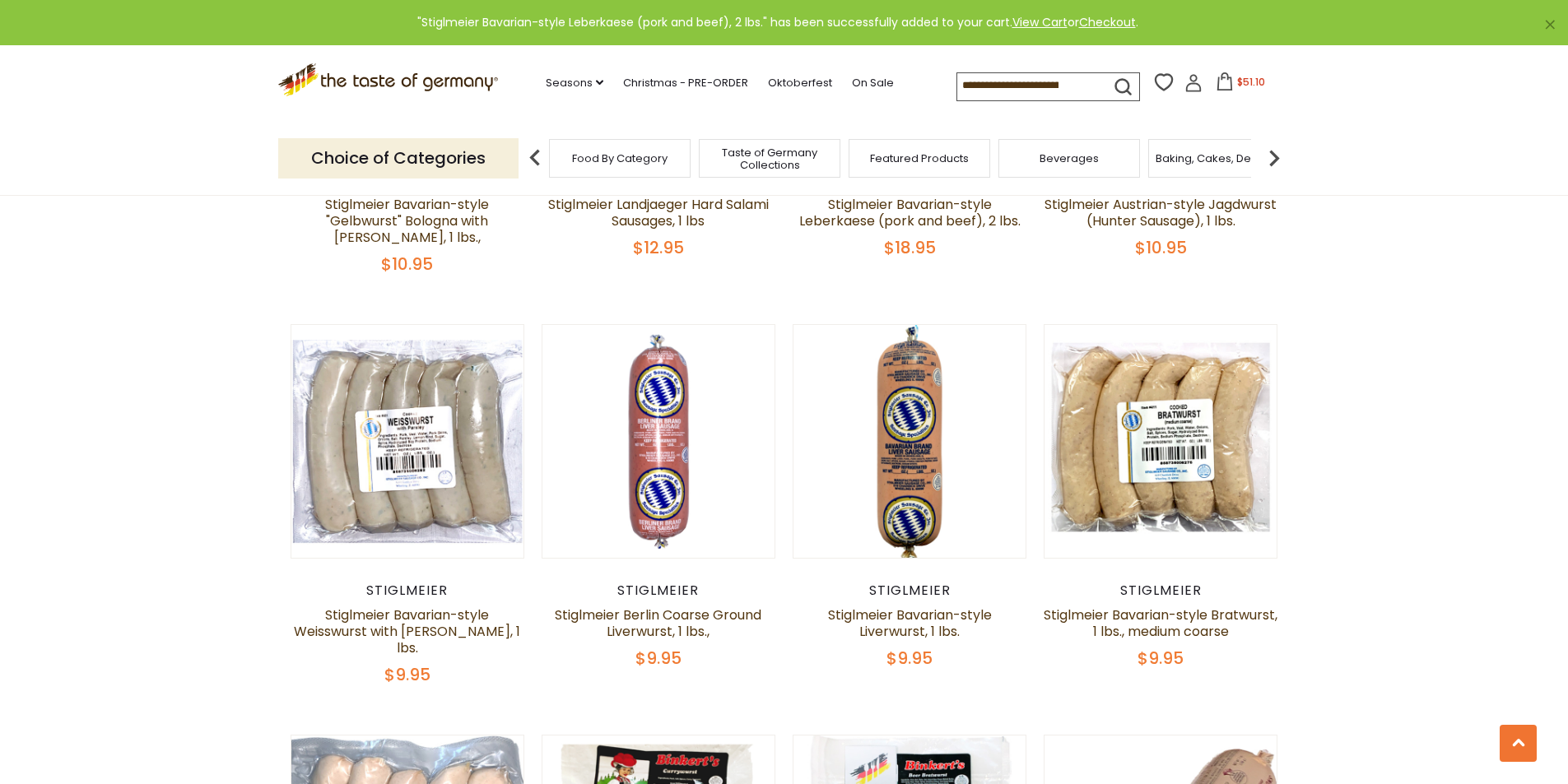
scroll to position [1316, 0]
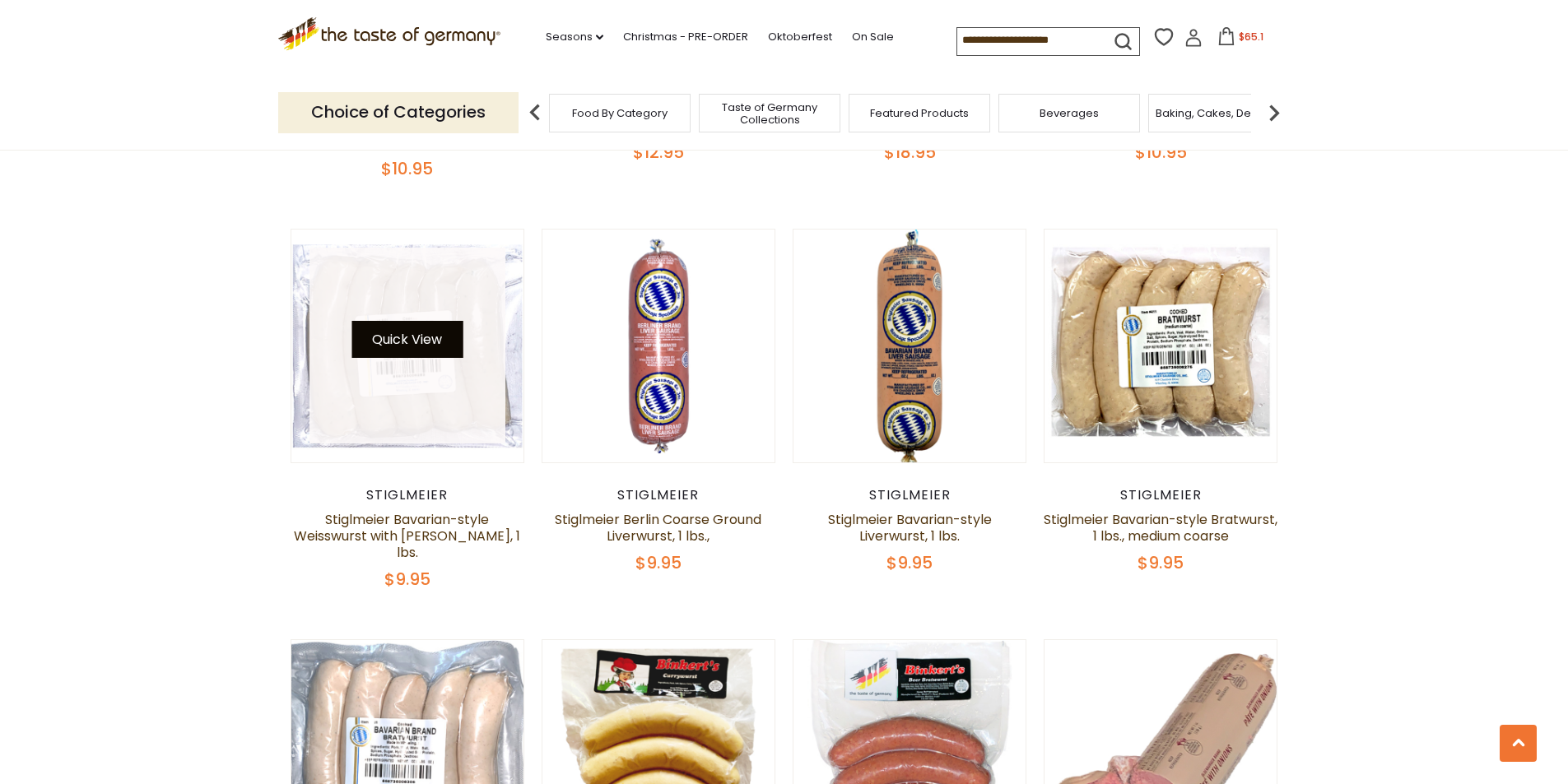
click at [421, 345] on button "Quick View" at bounding box center [406, 338] width 111 height 37
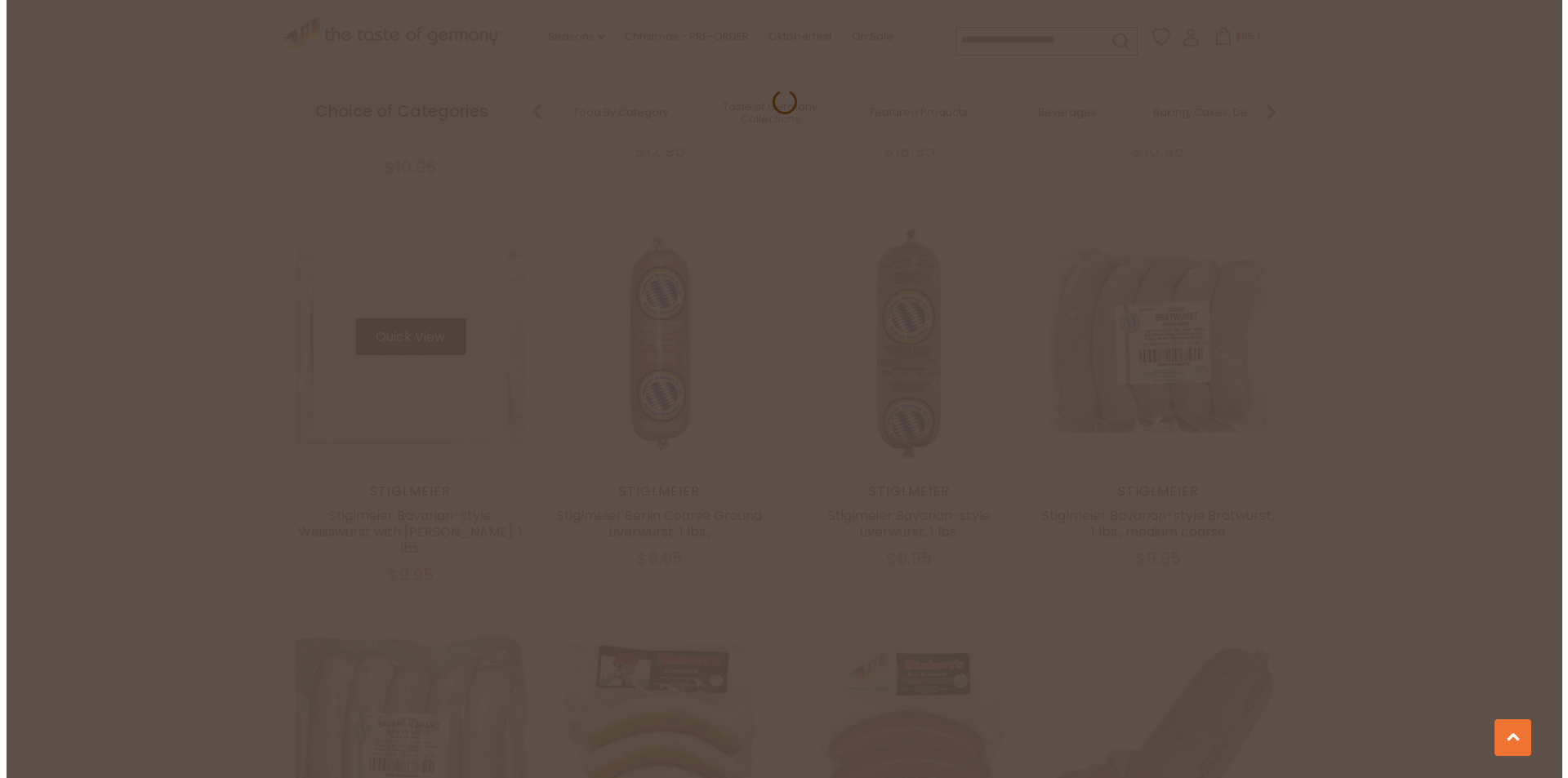
scroll to position [1309, 0]
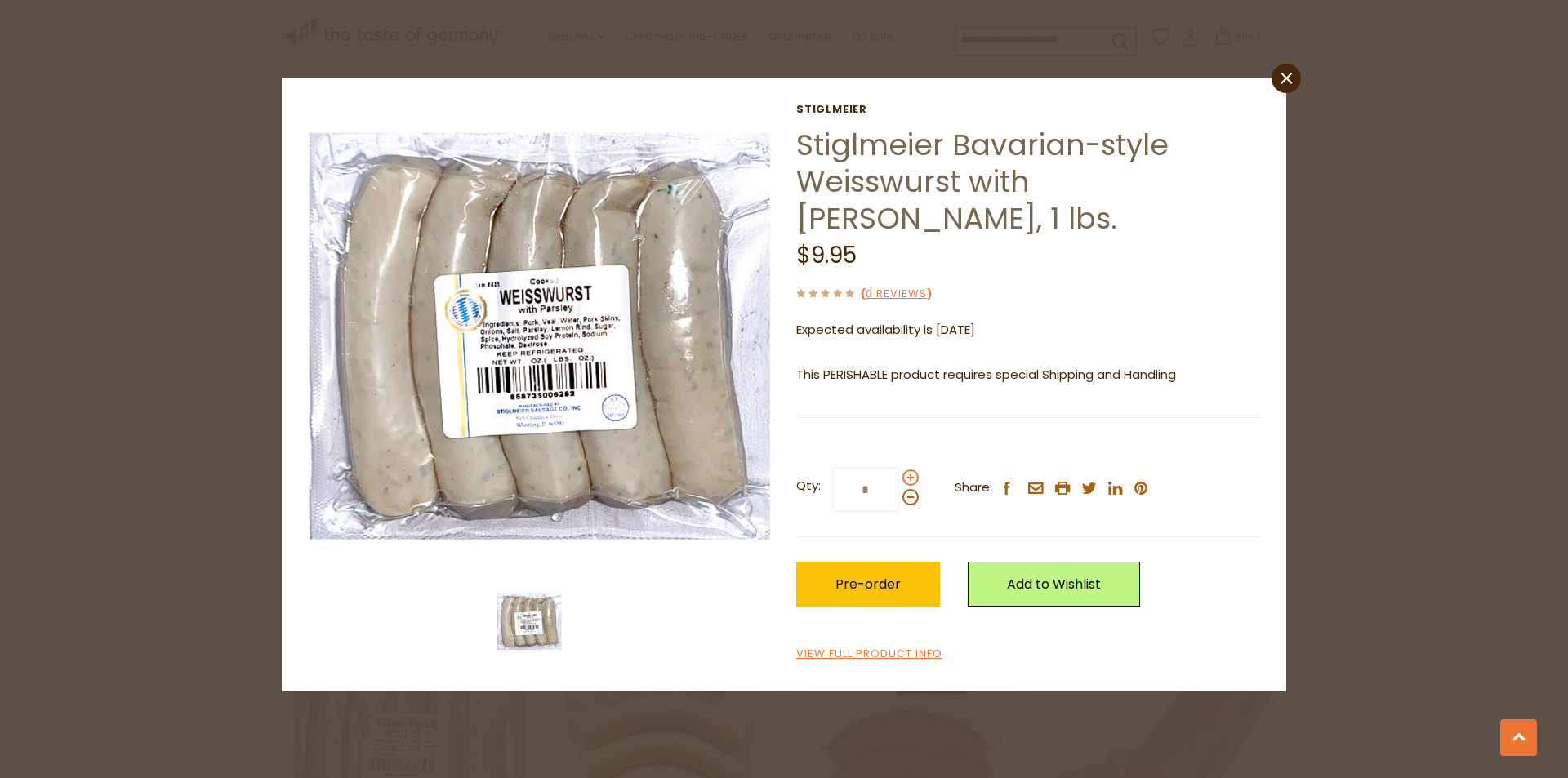
click at [911, 470] on span at bounding box center [910, 478] width 16 height 16
click at [899, 467] on input "*" at bounding box center [865, 489] width 67 height 45
click at [908, 489] on span at bounding box center [910, 497] width 16 height 16
click at [899, 467] on input "*" at bounding box center [865, 489] width 67 height 45
click at [908, 489] on span at bounding box center [910, 497] width 16 height 16
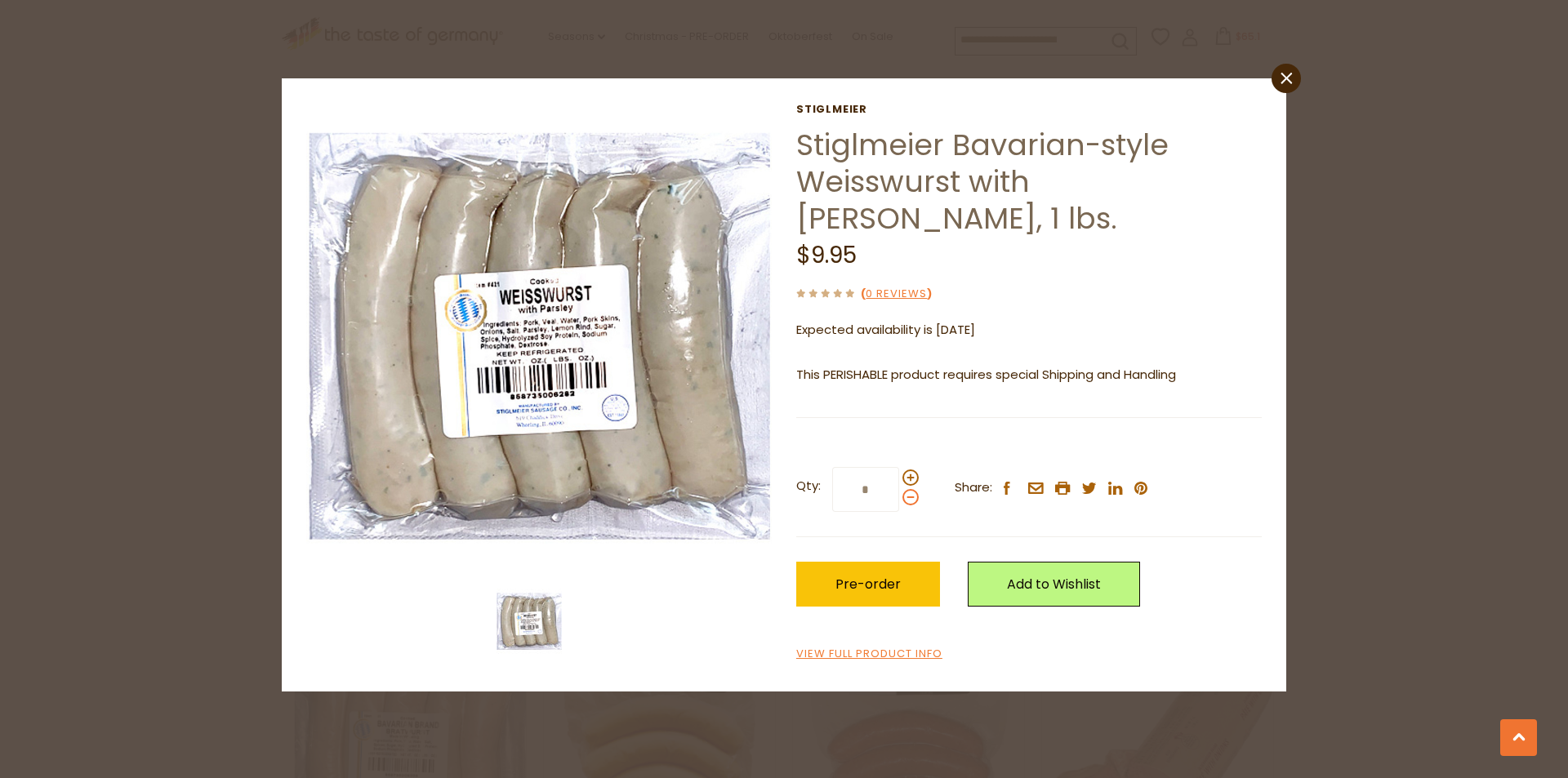
click at [899, 467] on input "*" at bounding box center [865, 489] width 67 height 45
type input "*"
click at [1287, 80] on icon "close" at bounding box center [1287, 79] width 13 height 13
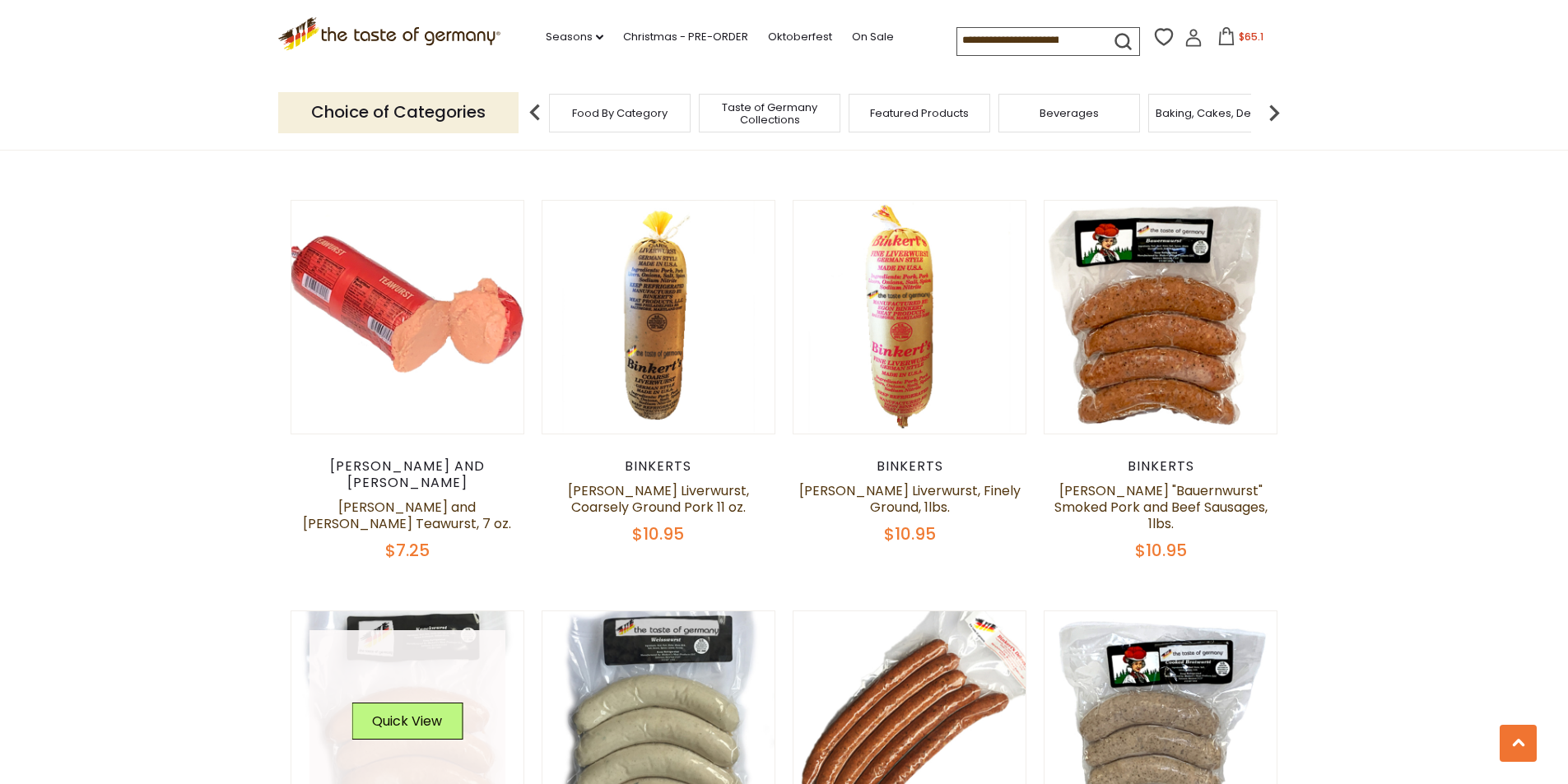
scroll to position [2303, 0]
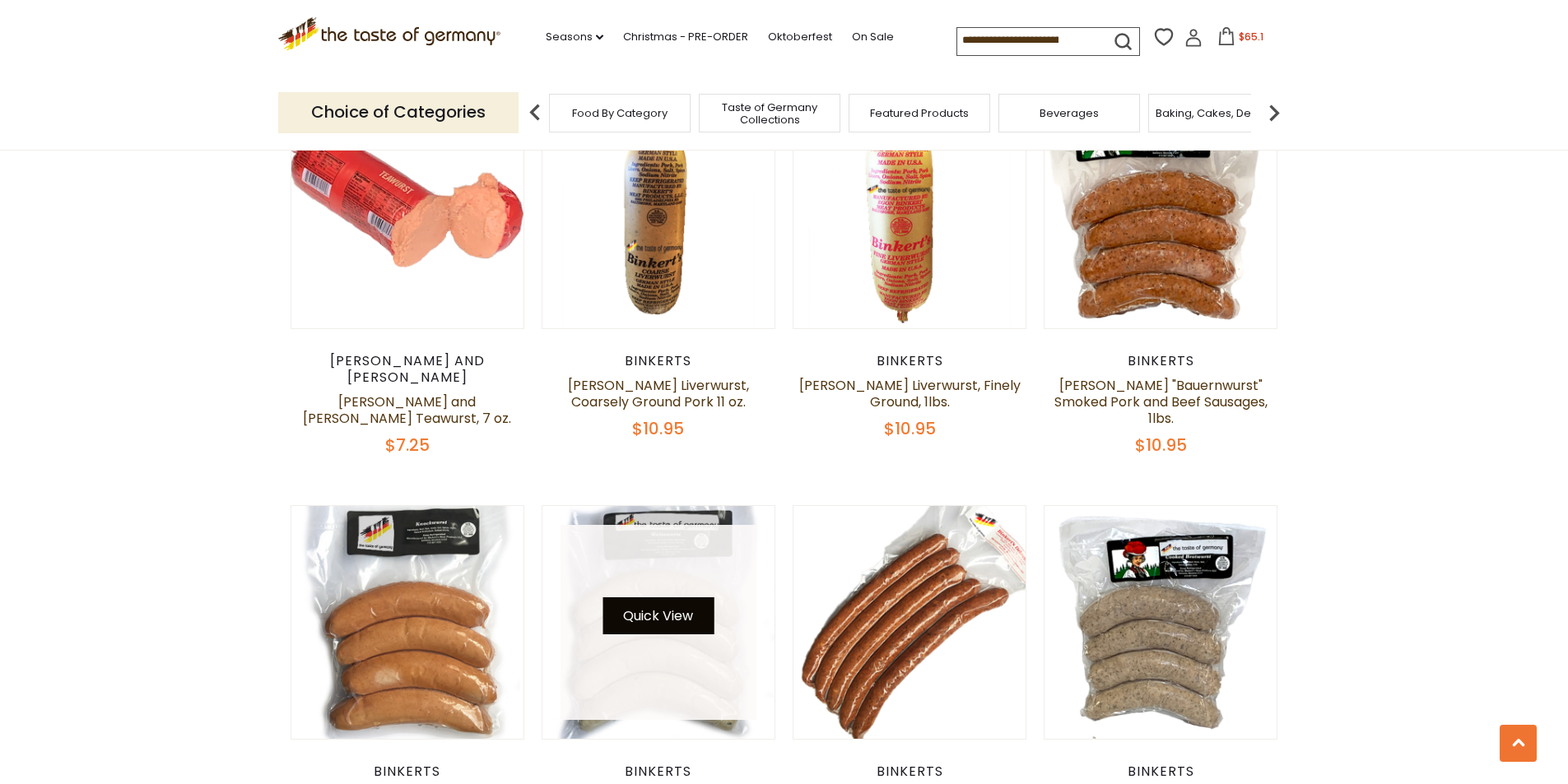
click at [614, 598] on button "Quick View" at bounding box center [657, 616] width 111 height 37
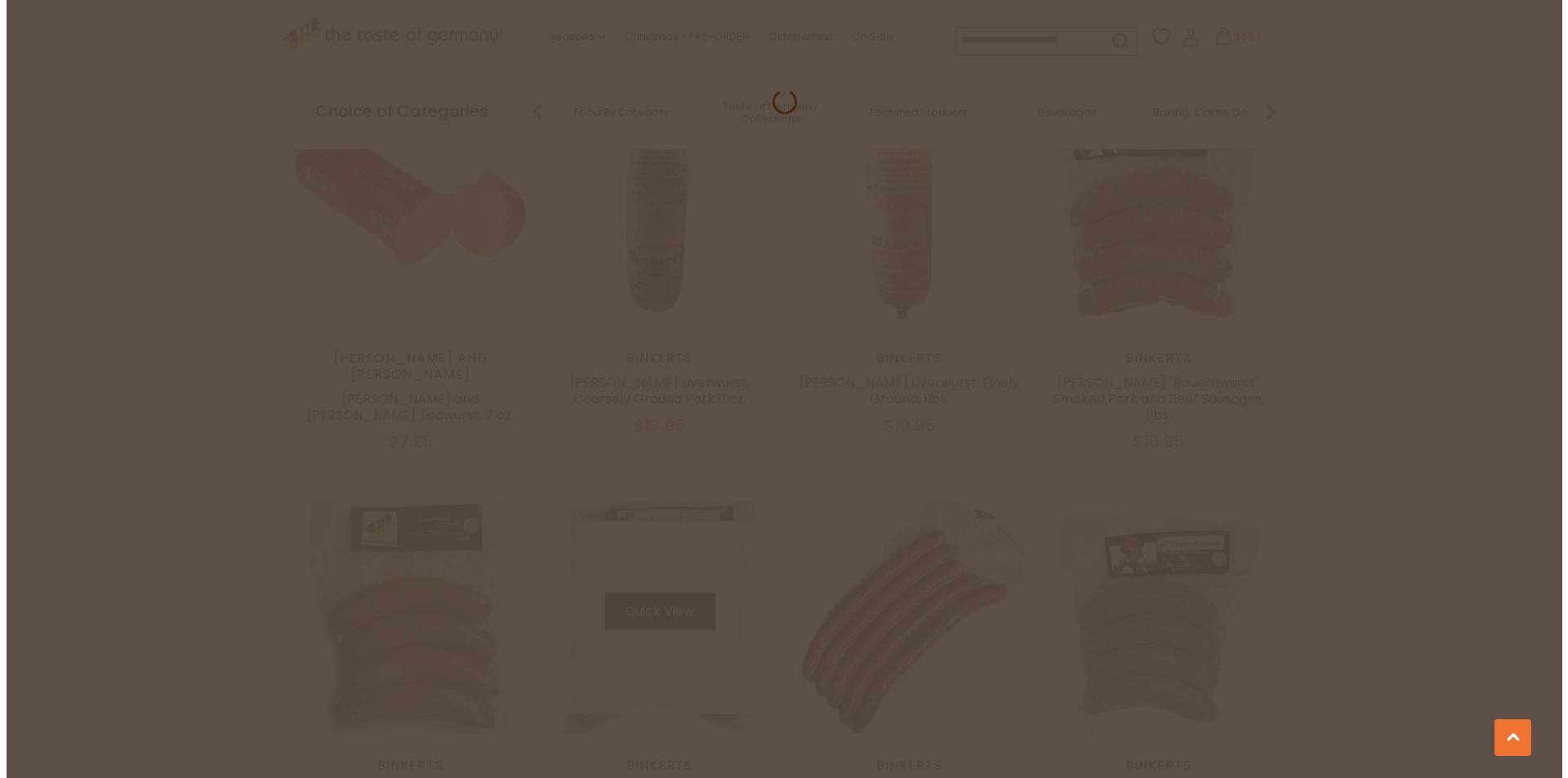
scroll to position [2289, 0]
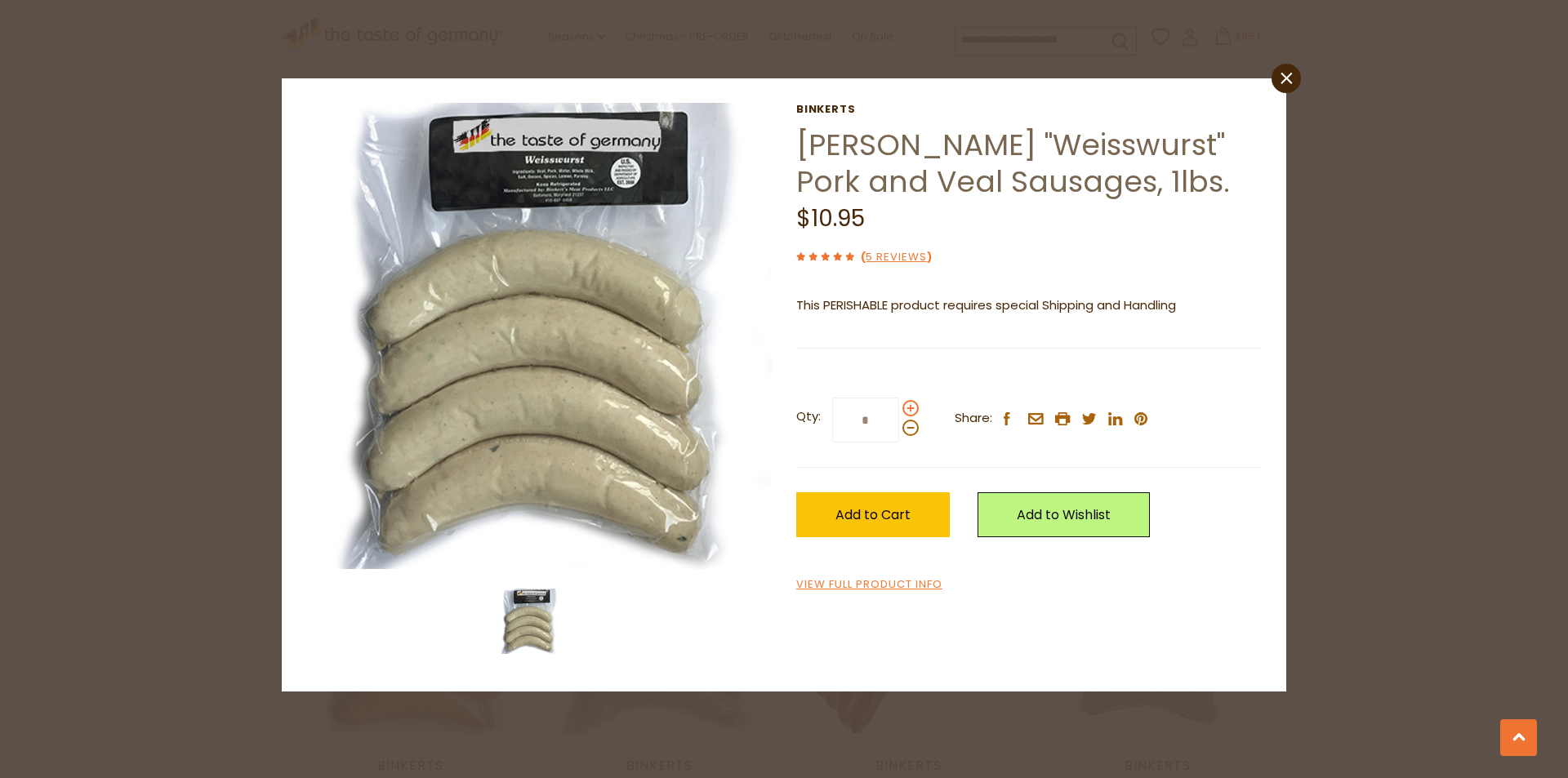
click at [911, 409] on span at bounding box center [910, 408] width 16 height 16
click at [899, 409] on input "*" at bounding box center [865, 420] width 67 height 45
click at [911, 409] on span at bounding box center [910, 408] width 16 height 16
click at [899, 409] on input "*" at bounding box center [865, 420] width 67 height 45
type input "*"
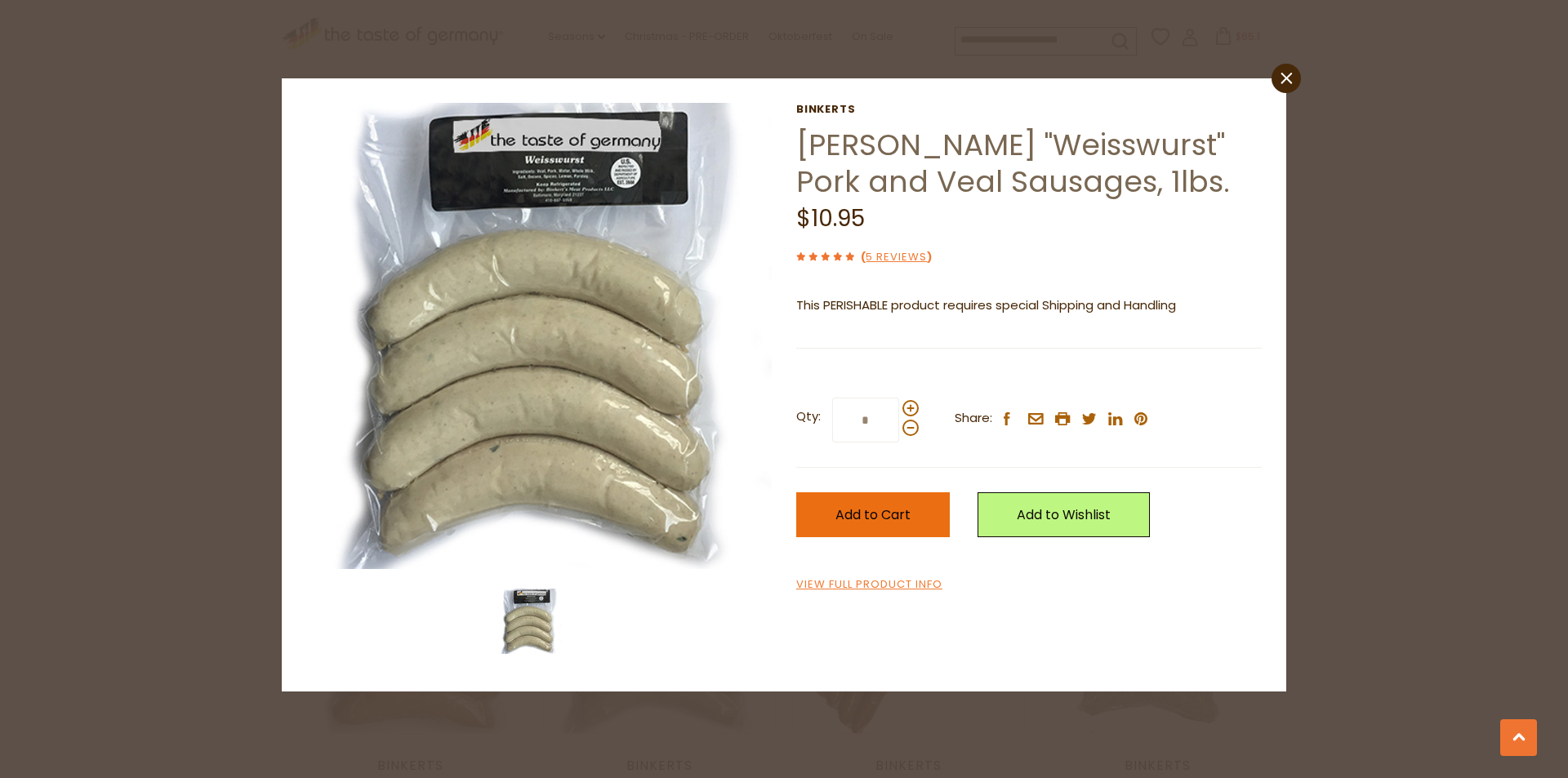
click at [916, 506] on button "Add to Cart" at bounding box center [873, 514] width 154 height 45
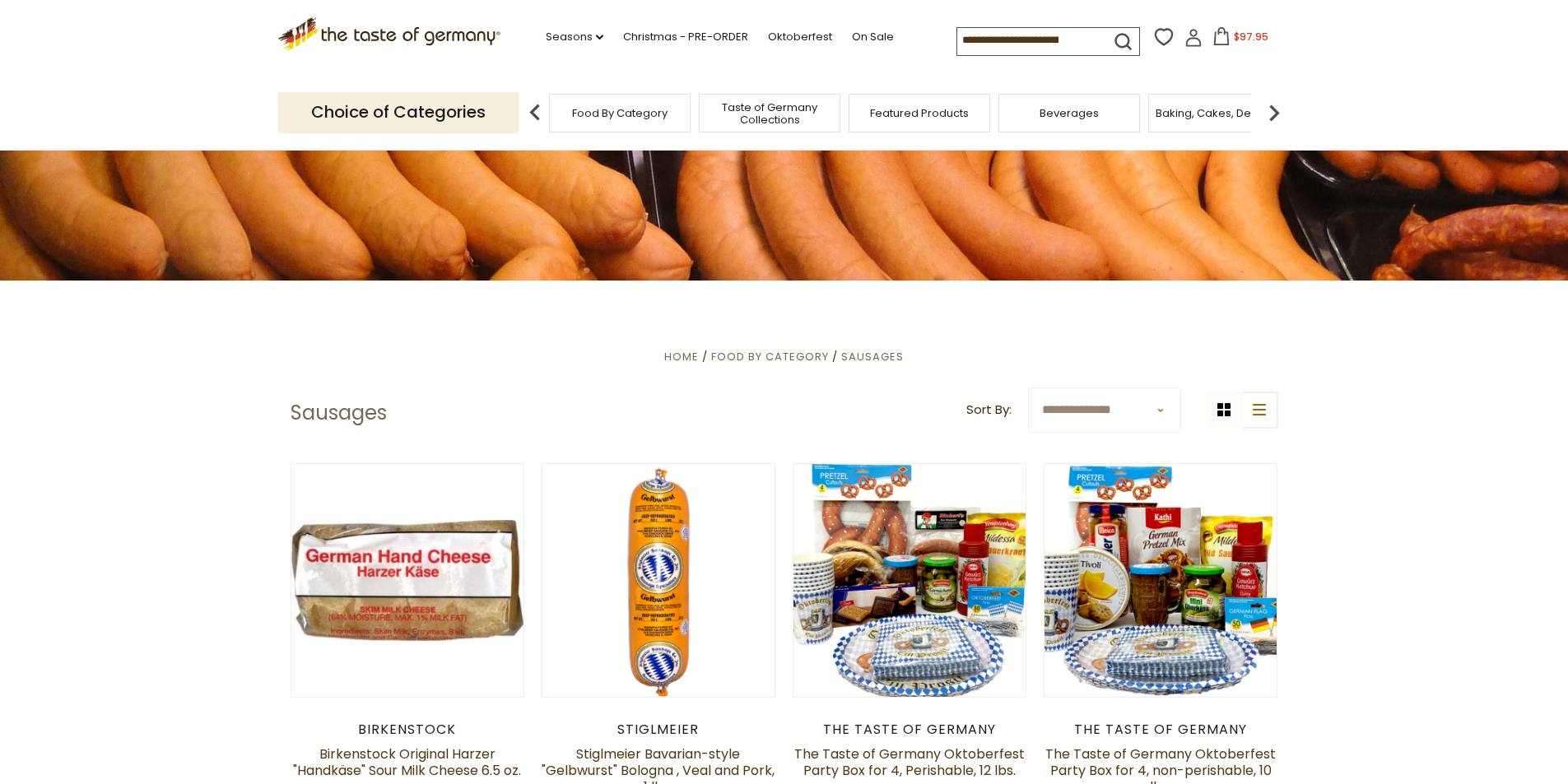
scroll to position [0, 0]
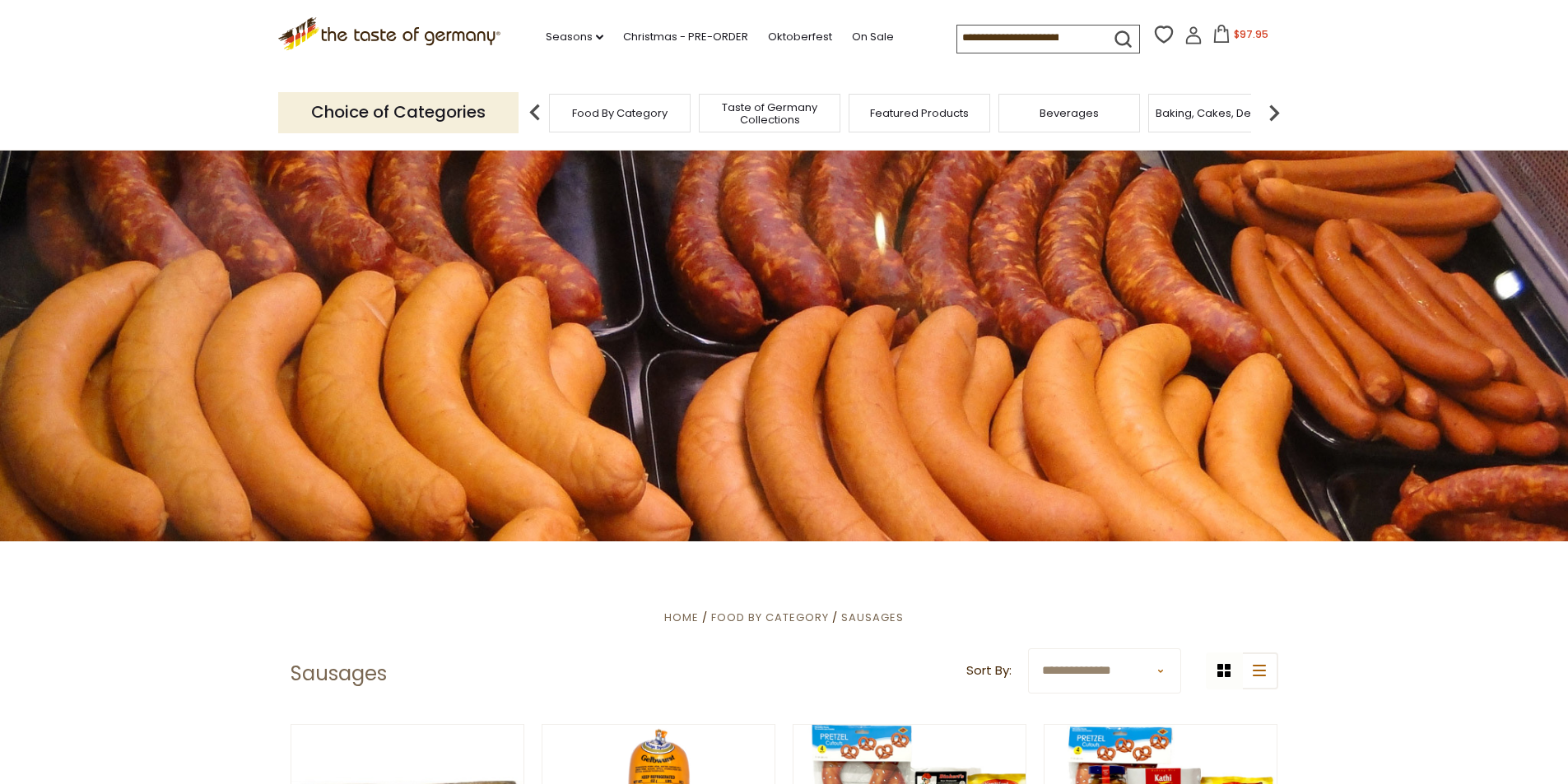
click at [1079, 123] on div "Beverages" at bounding box center [1069, 113] width 141 height 39
click at [1063, 109] on span "Beverages" at bounding box center [1069, 113] width 59 height 13
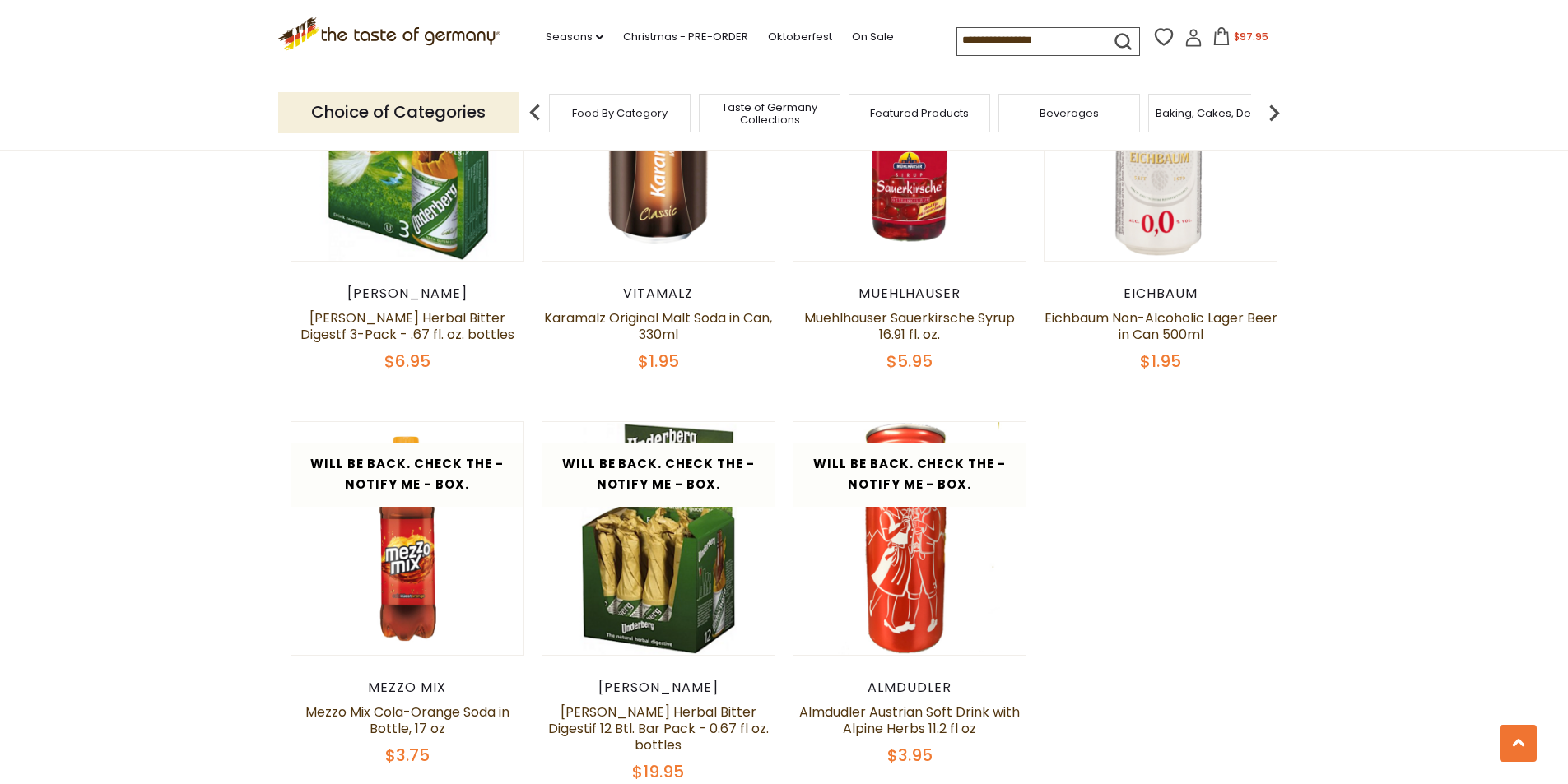
scroll to position [1889, 0]
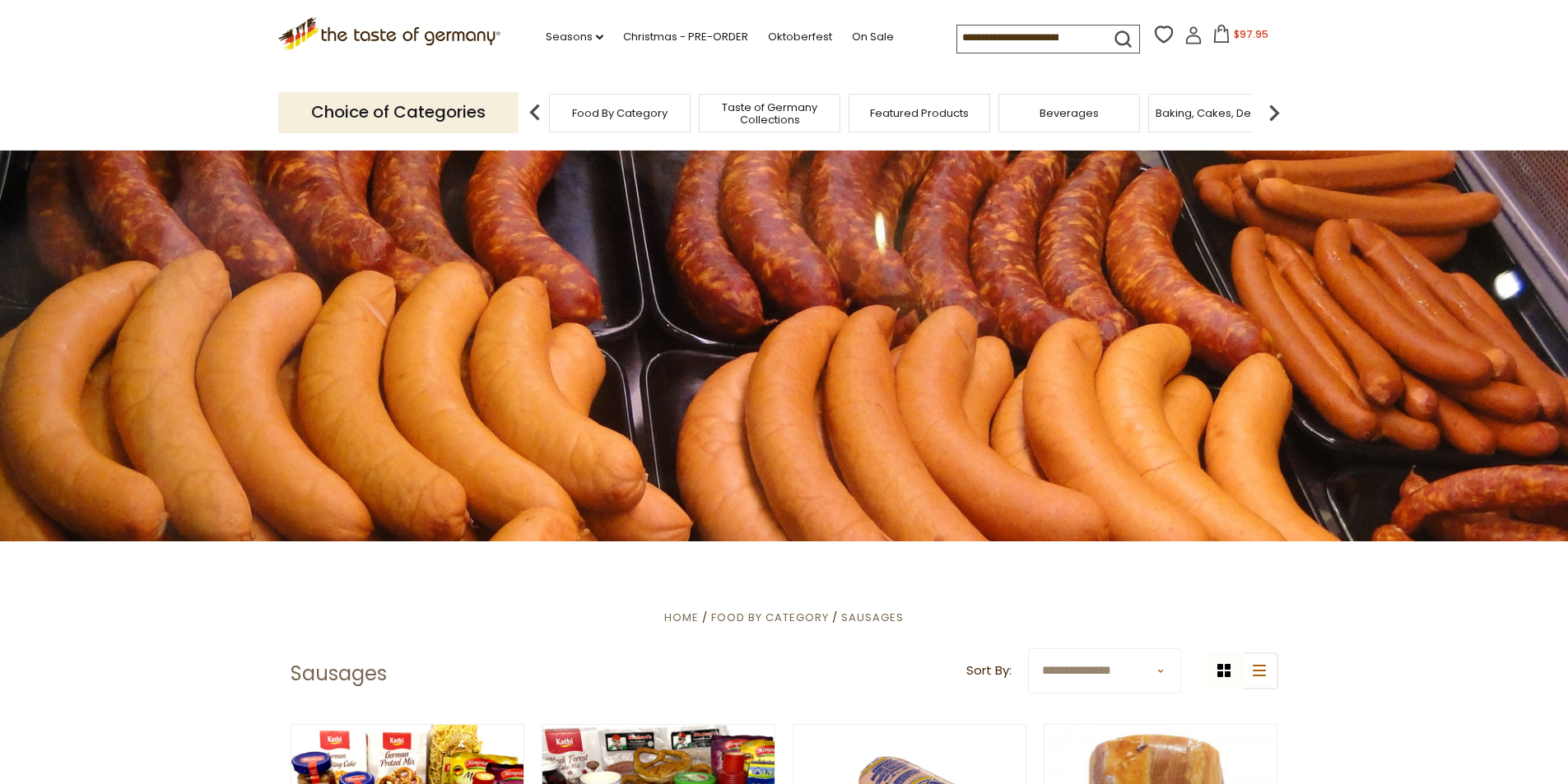
click at [1220, 34] on icon at bounding box center [1221, 33] width 18 height 18
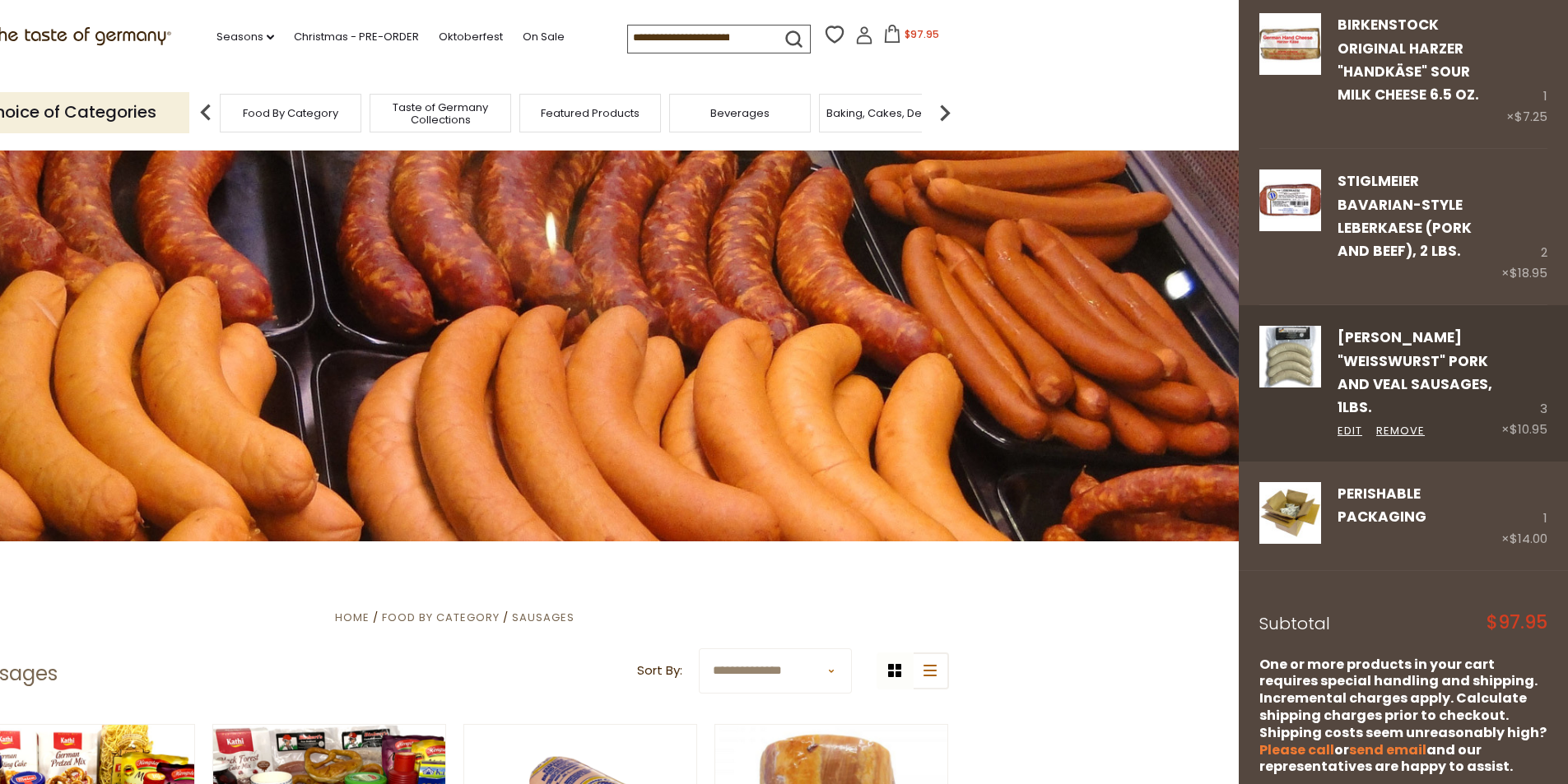
scroll to position [313, 0]
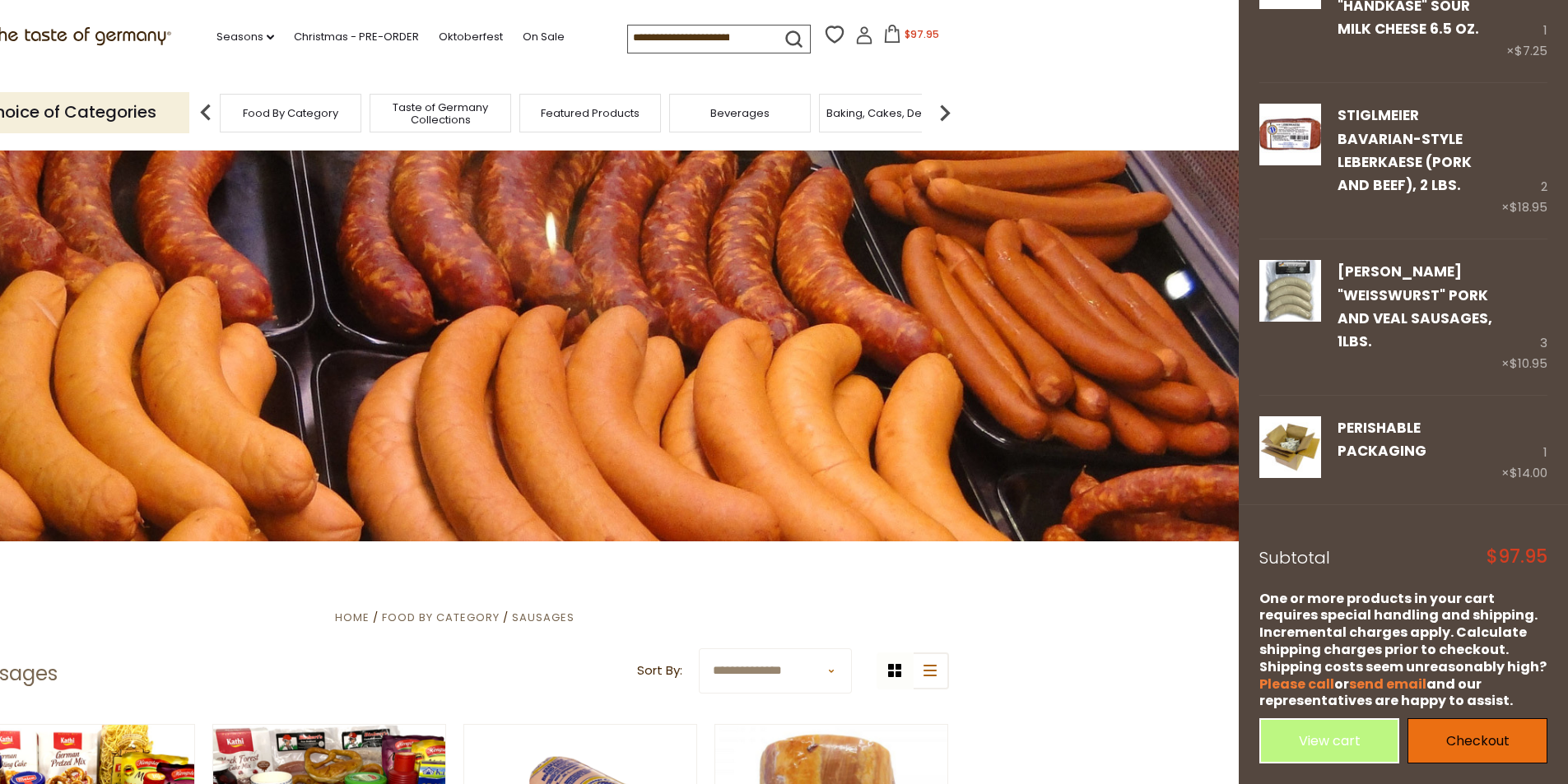
click at [1467, 732] on link "Checkout" at bounding box center [1477, 741] width 140 height 45
